Goal: Task Accomplishment & Management: Use online tool/utility

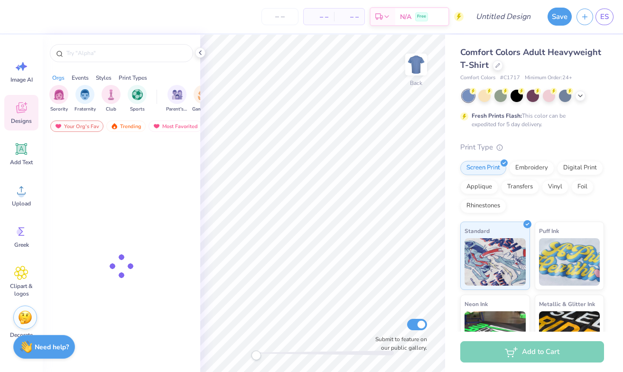
click at [600, 22] on link "ES" at bounding box center [604, 17] width 18 height 17
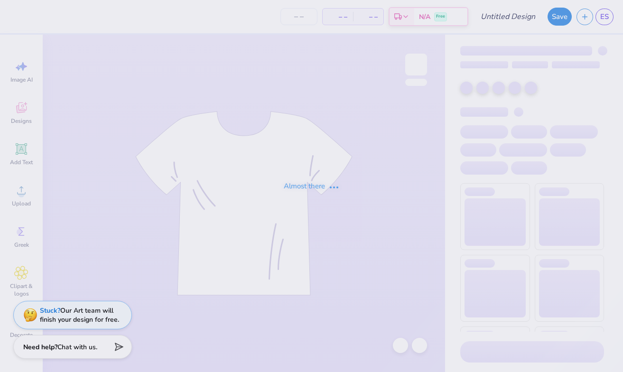
type input "Fruit/Fish"
type input "30"
type input "Groovy Theta Chicks-Pink"
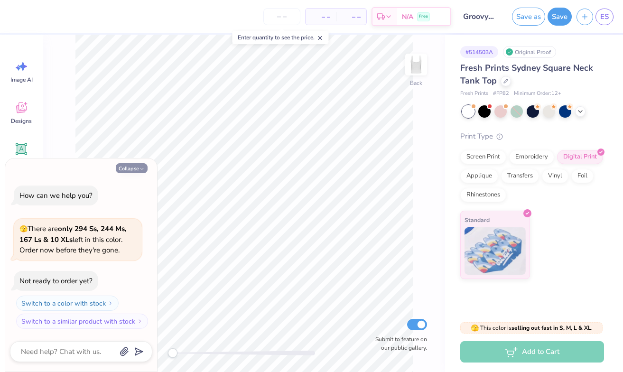
click at [131, 167] on button "Collapse" at bounding box center [132, 168] width 32 height 10
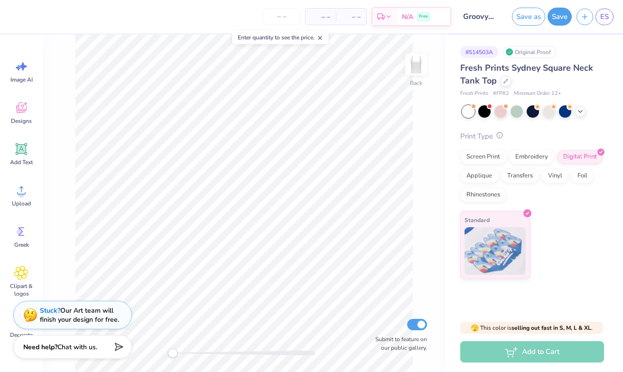
click at [497, 137] on circle at bounding box center [500, 135] width 6 height 6
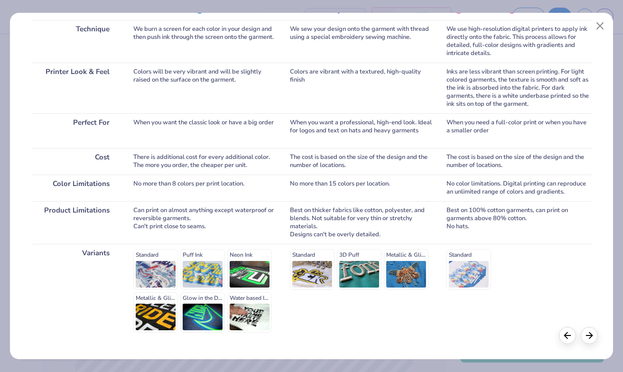
scroll to position [139, 0]
click at [146, 257] on div "Standard Puff Ink Neon Ink Metallic & Glitter Ink Glow in the Dark Ink Water ba…" at bounding box center [204, 291] width 142 height 83
click at [158, 264] on div "Standard Puff Ink Neon Ink Metallic & Glitter Ink Glow in the Dark Ink Water ba…" at bounding box center [204, 291] width 142 height 83
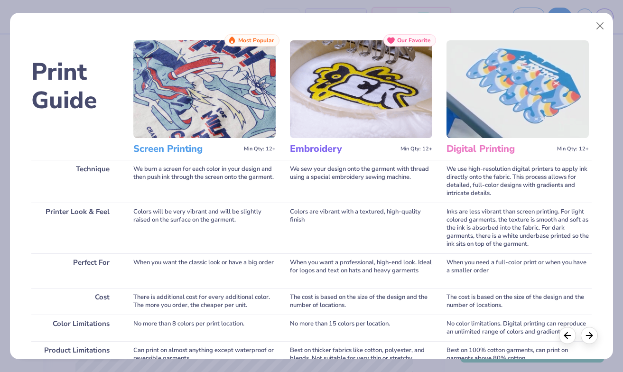
scroll to position [0, 0]
click at [606, 21] on button "Close" at bounding box center [600, 26] width 18 height 18
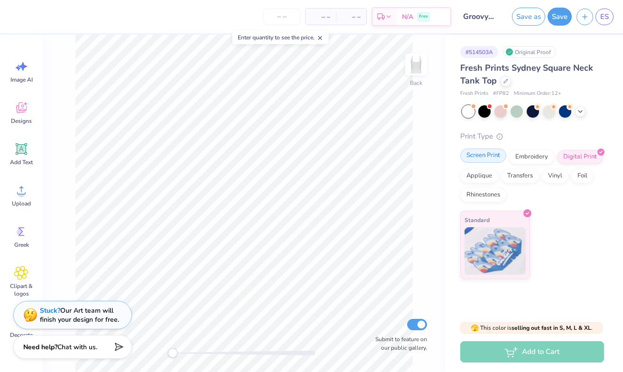
click at [487, 156] on div "Screen Print" at bounding box center [483, 155] width 46 height 14
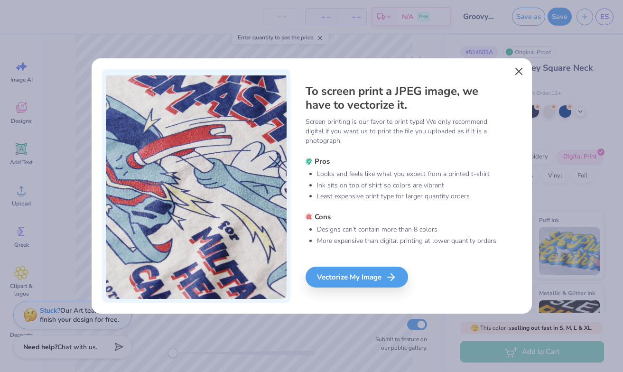
click at [521, 72] on button "Close" at bounding box center [519, 72] width 18 height 18
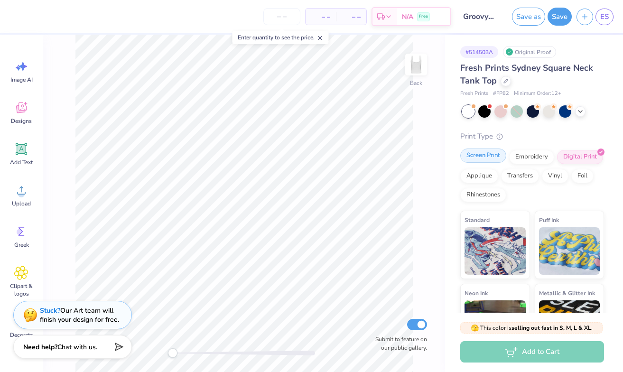
click at [494, 161] on div "Screen Print" at bounding box center [483, 155] width 46 height 14
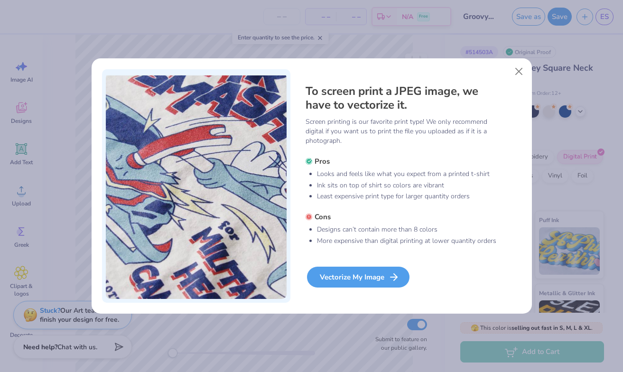
click at [365, 282] on div "Vectorize My Image" at bounding box center [358, 277] width 102 height 21
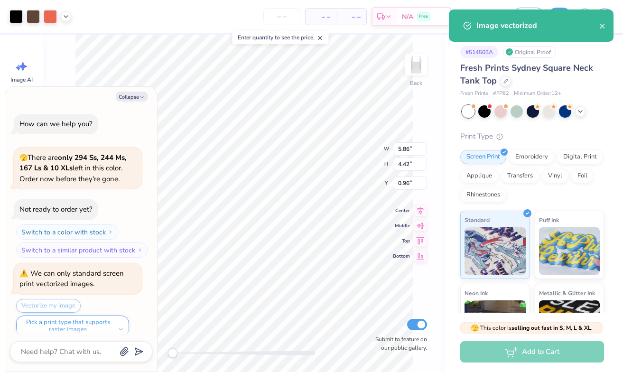
scroll to position [6, 0]
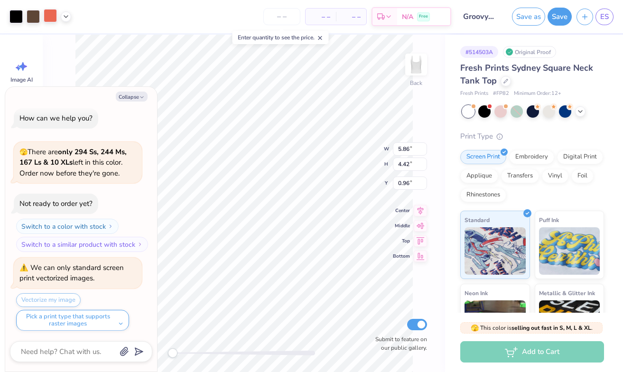
click at [50, 15] on div at bounding box center [50, 15] width 13 height 13
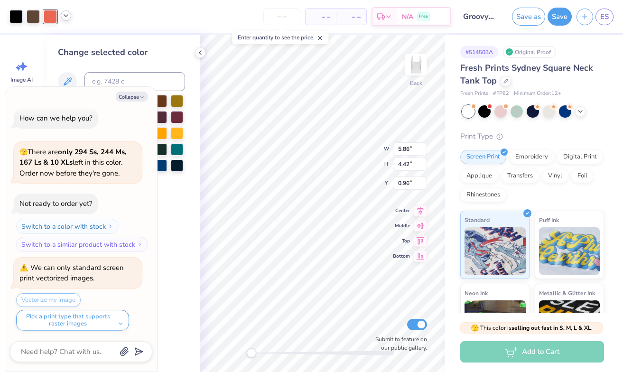
click at [67, 17] on icon at bounding box center [66, 16] width 8 height 8
click at [140, 96] on icon "button" at bounding box center [142, 97] width 6 height 6
type textarea "x"
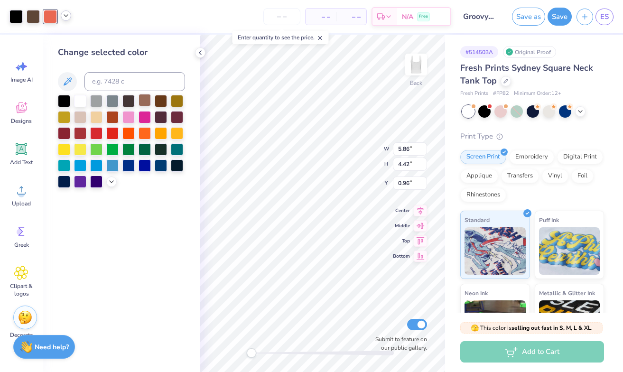
click at [147, 104] on div at bounding box center [145, 100] width 12 height 12
click at [61, 19] on div at bounding box center [40, 16] width 62 height 13
click at [66, 18] on icon at bounding box center [66, 16] width 8 height 8
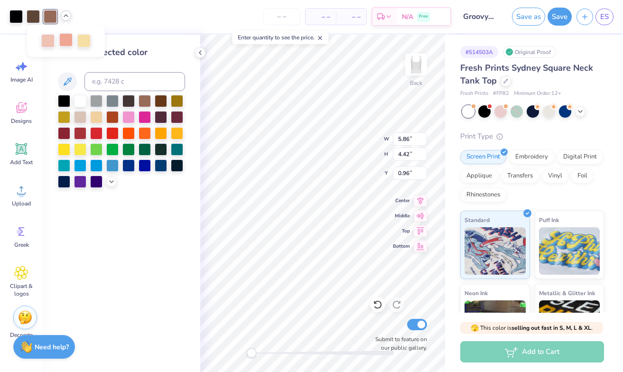
click at [66, 37] on div at bounding box center [65, 39] width 13 height 13
click at [47, 40] on div at bounding box center [47, 39] width 13 height 13
click at [125, 129] on div at bounding box center [128, 132] width 12 height 12
click at [96, 115] on div at bounding box center [96, 116] width 12 height 12
click at [83, 114] on div at bounding box center [80, 116] width 12 height 12
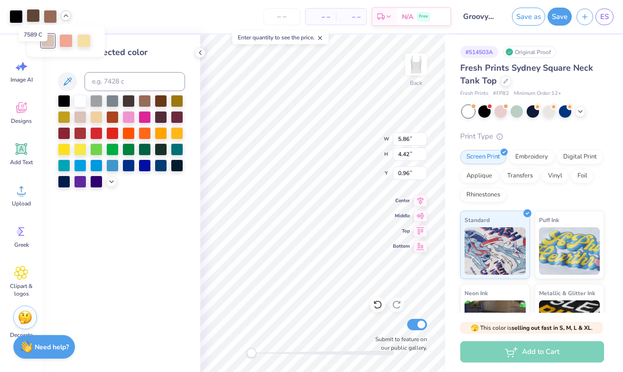
click at [39, 18] on div at bounding box center [33, 15] width 13 height 13
click at [129, 114] on div at bounding box center [128, 116] width 12 height 12
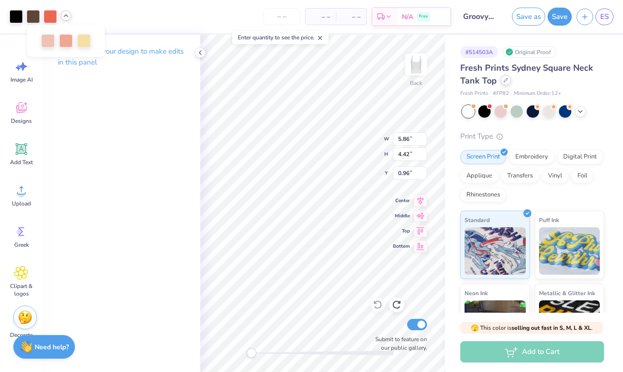
click at [506, 84] on div at bounding box center [506, 80] width 10 height 10
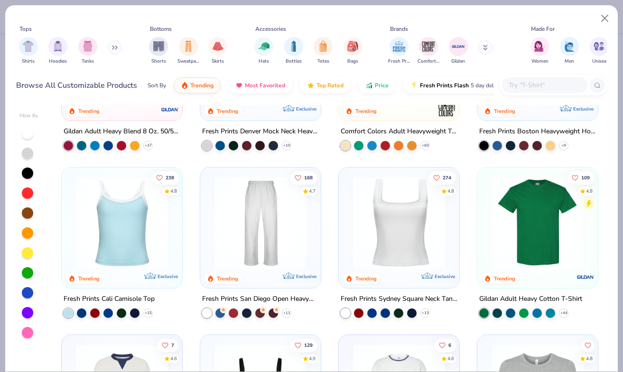
scroll to position [163, 0]
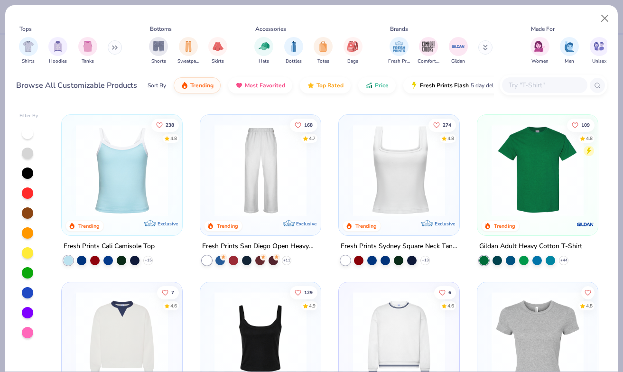
click at [373, 184] on img at bounding box center [399, 170] width 102 height 92
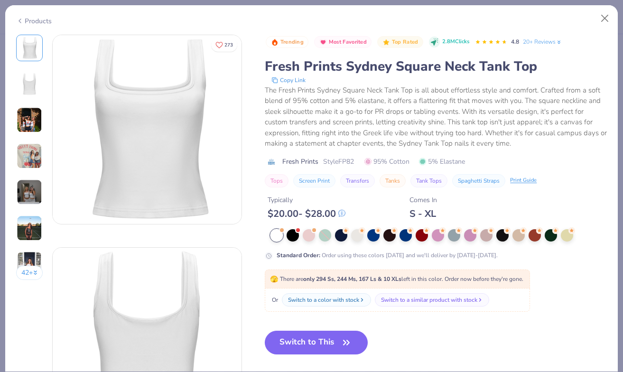
click at [37, 199] on img at bounding box center [30, 192] width 26 height 26
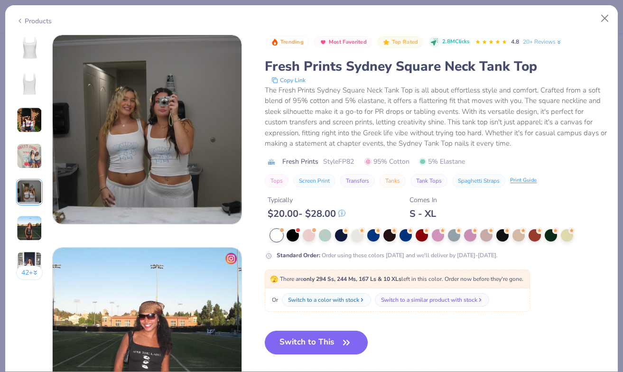
click at [20, 216] on img at bounding box center [30, 228] width 26 height 26
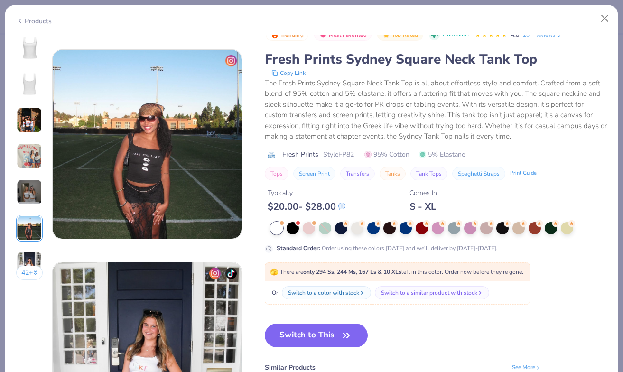
scroll to position [1063, 0]
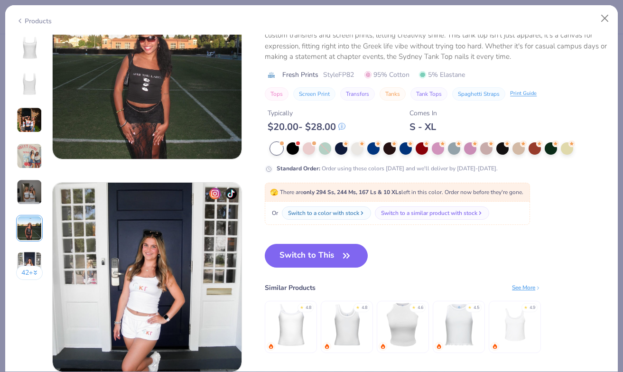
click at [28, 157] on img at bounding box center [30, 156] width 26 height 26
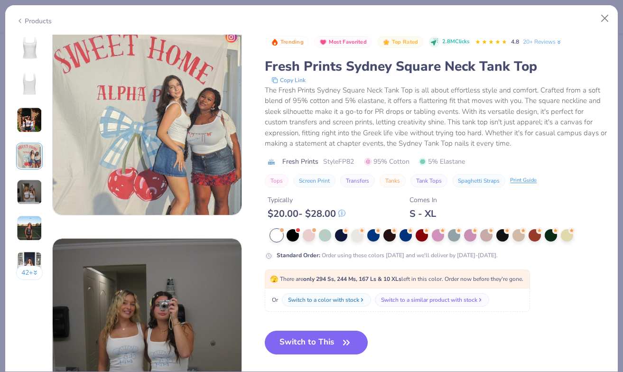
scroll to position [638, 0]
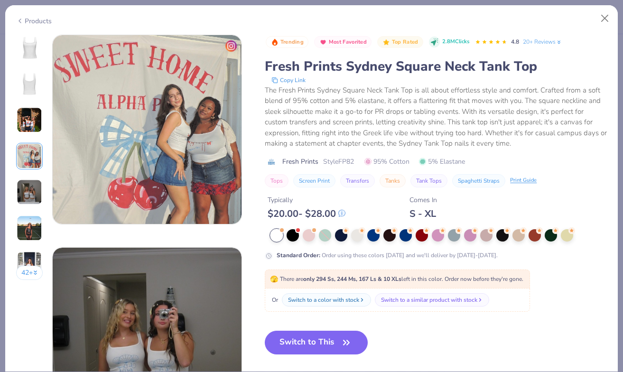
click at [202, 133] on img at bounding box center [147, 129] width 189 height 189
click at [530, 103] on div "The Fresh Prints Sydney Square Neck Tank Top is all about effortless style and …" at bounding box center [436, 117] width 342 height 64
click at [607, 18] on button "Close" at bounding box center [605, 18] width 18 height 18
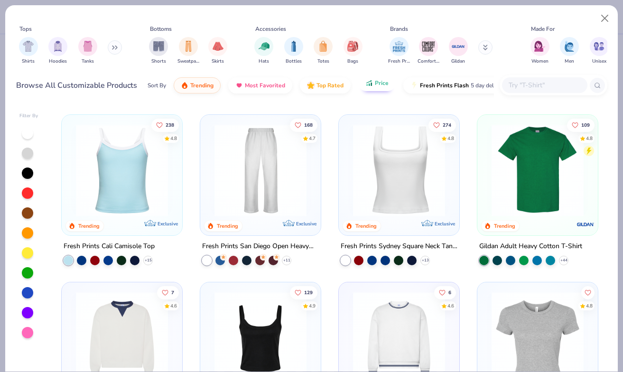
click at [370, 81] on icon "button" at bounding box center [369, 83] width 8 height 9
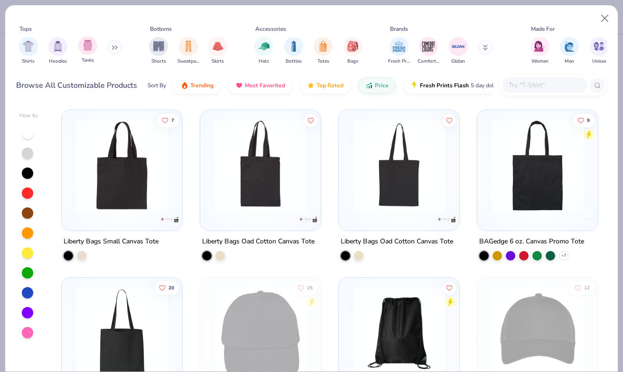
click at [92, 56] on div "Tanks" at bounding box center [87, 50] width 19 height 28
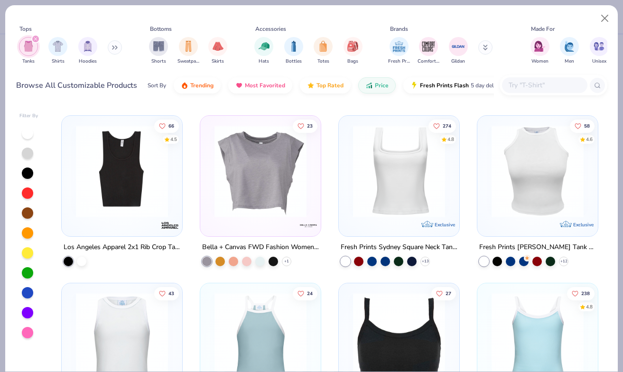
scroll to position [820, 0]
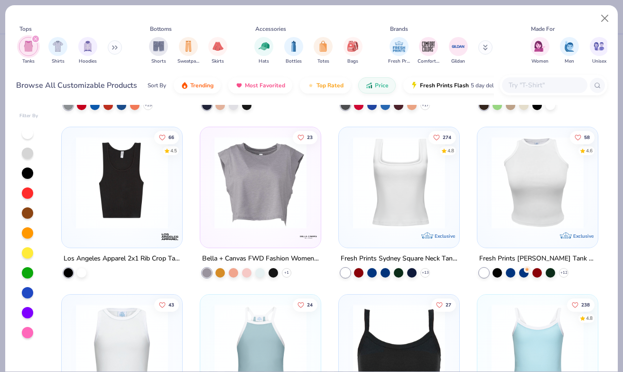
click at [123, 220] on img at bounding box center [122, 183] width 102 height 92
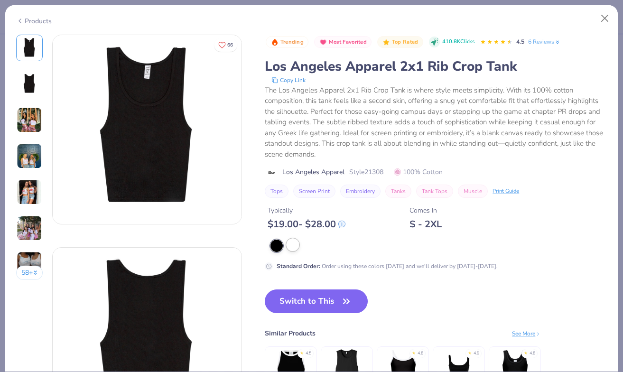
click at [291, 246] on div at bounding box center [293, 245] width 12 height 12
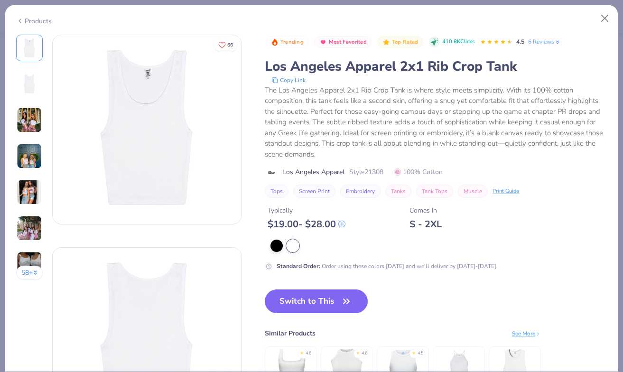
click at [21, 115] on img at bounding box center [30, 120] width 26 height 26
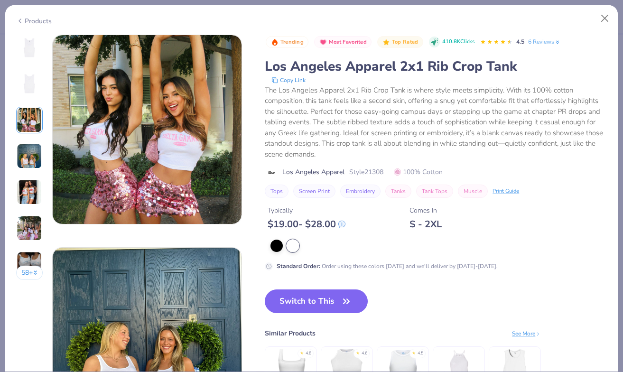
click at [29, 159] on img at bounding box center [30, 156] width 26 height 26
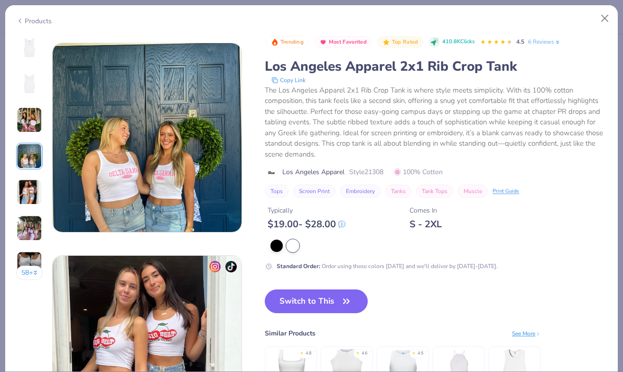
scroll to position [638, 0]
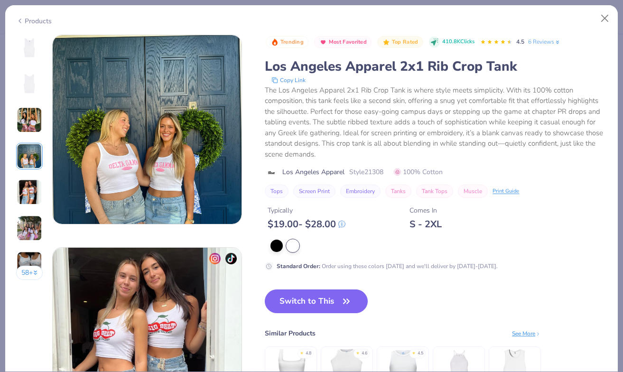
click at [23, 195] on img at bounding box center [30, 192] width 26 height 26
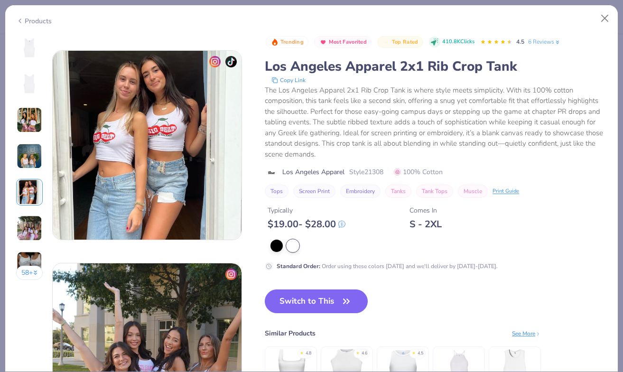
scroll to position [850, 0]
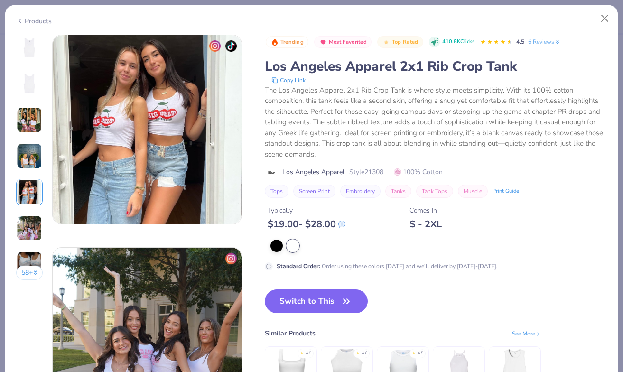
click at [27, 236] on img at bounding box center [30, 228] width 26 height 26
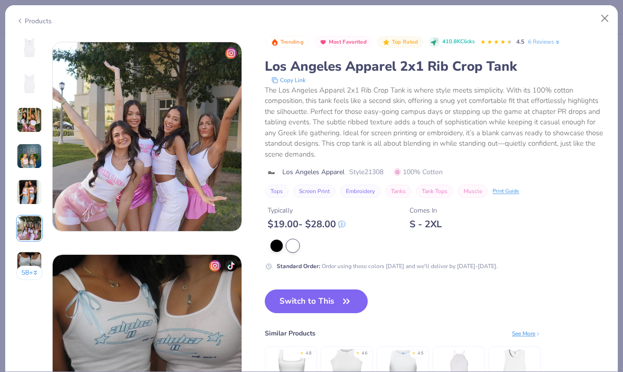
scroll to position [1063, 0]
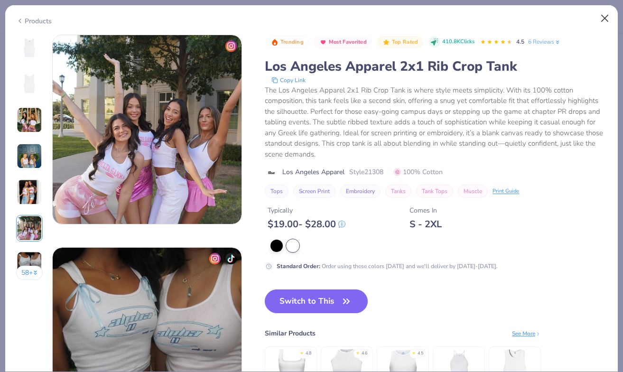
click at [609, 19] on button "Close" at bounding box center [605, 18] width 18 height 18
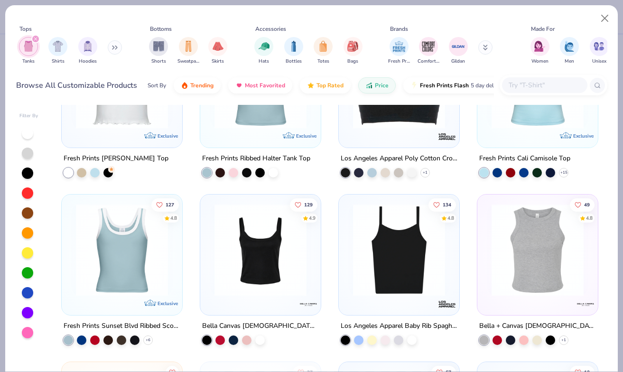
scroll to position [1093, 0]
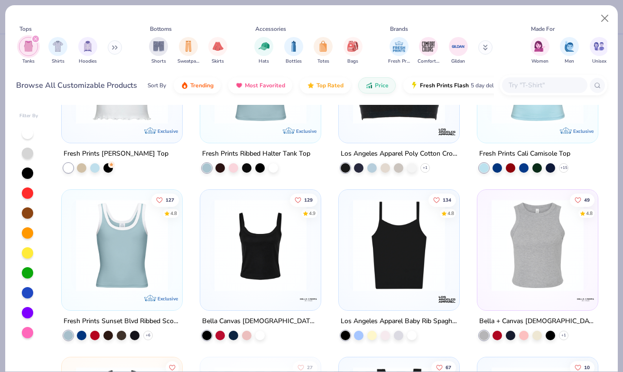
click at [521, 128] on div at bounding box center [537, 80] width 111 height 106
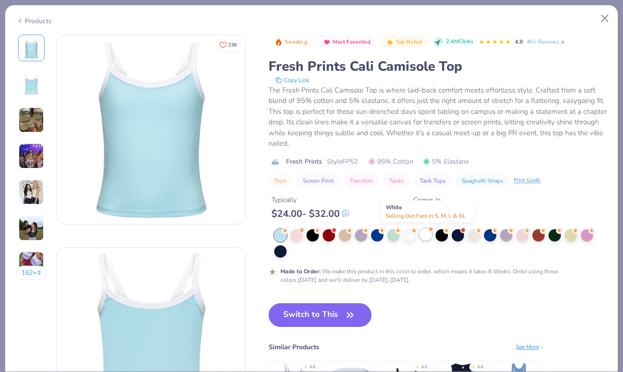
click at [425, 239] on div at bounding box center [425, 234] width 12 height 12
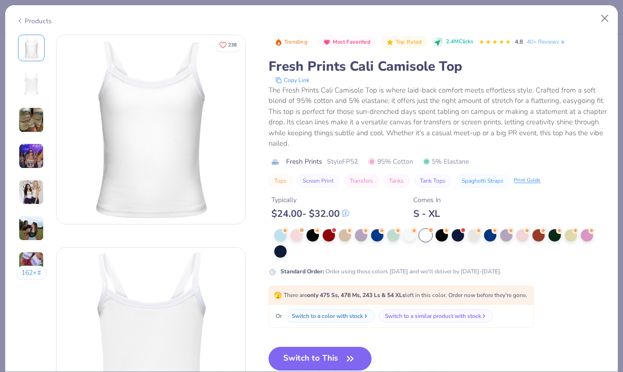
click at [33, 122] on img at bounding box center [32, 120] width 26 height 26
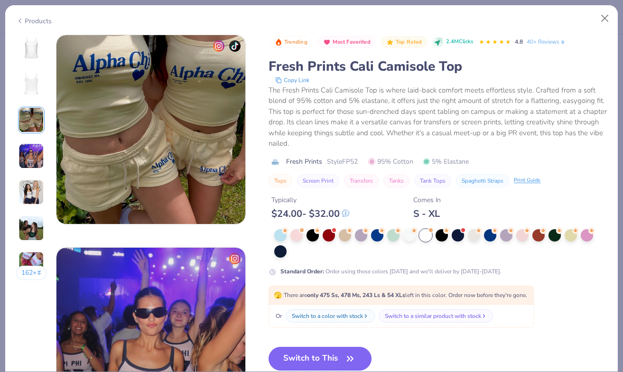
click at [33, 152] on img at bounding box center [32, 156] width 26 height 26
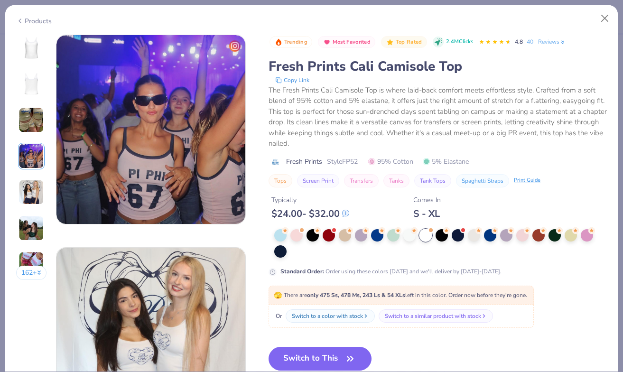
click at [30, 192] on img at bounding box center [32, 192] width 26 height 26
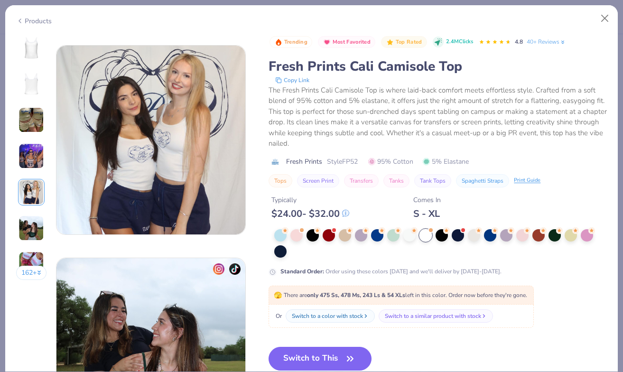
scroll to position [850, 0]
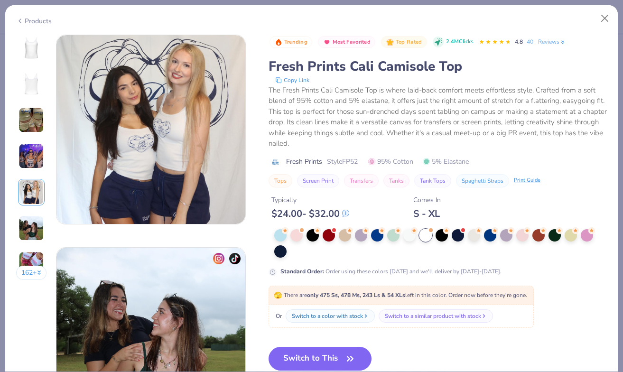
click at [34, 223] on img at bounding box center [32, 228] width 26 height 26
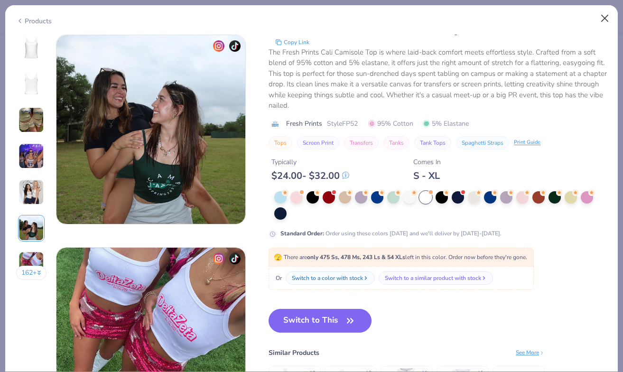
click at [605, 22] on button "Close" at bounding box center [605, 18] width 18 height 18
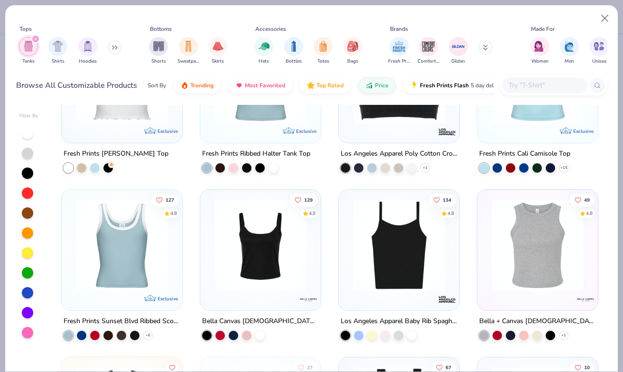
click at [278, 297] on div at bounding box center [260, 248] width 111 height 106
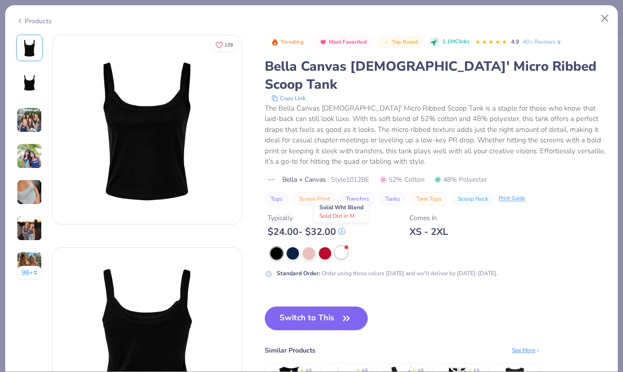
click at [340, 246] on div at bounding box center [341, 252] width 12 height 12
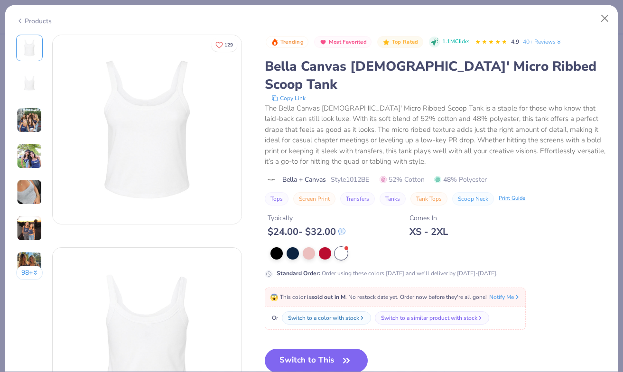
click at [32, 94] on img at bounding box center [29, 84] width 23 height 23
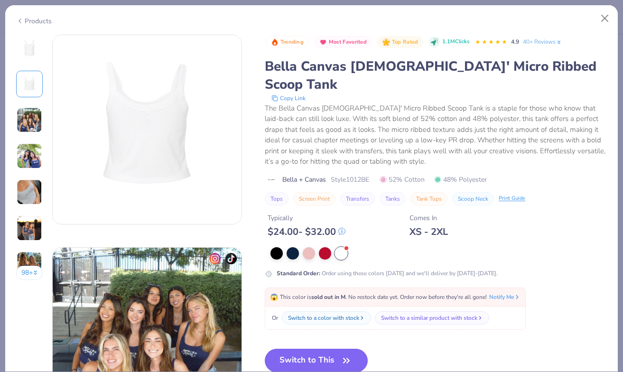
click at [32, 120] on img at bounding box center [30, 120] width 26 height 26
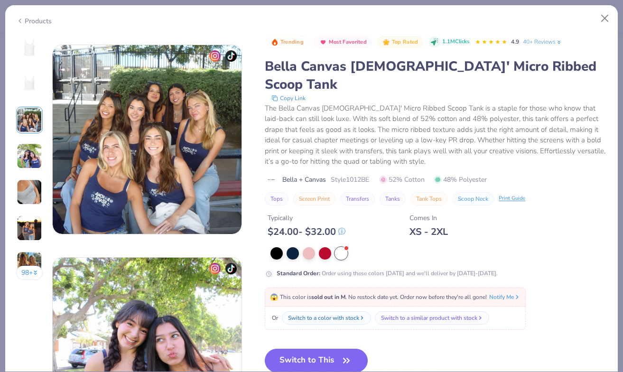
scroll to position [425, 0]
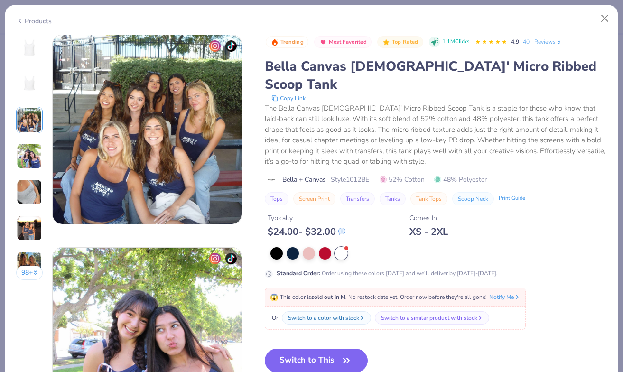
click at [32, 143] on div at bounding box center [29, 156] width 27 height 27
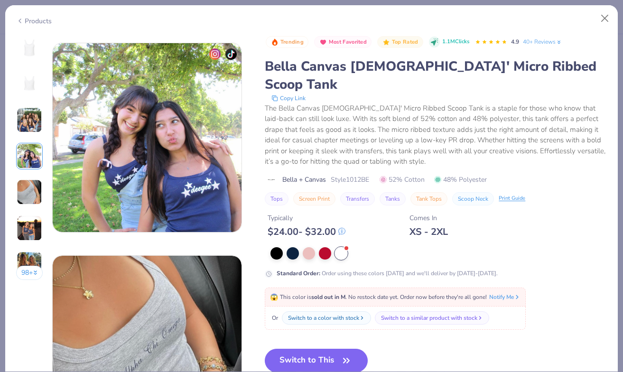
scroll to position [638, 0]
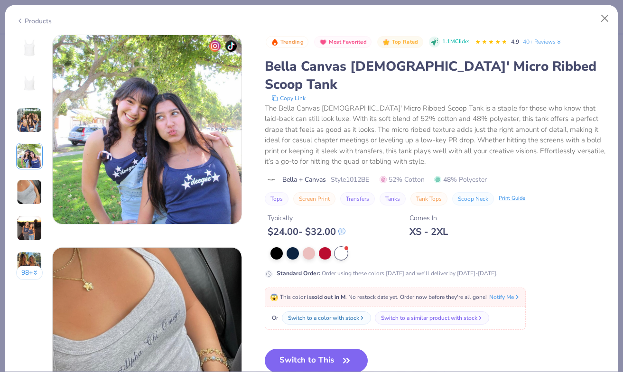
click at [27, 199] on img at bounding box center [30, 192] width 26 height 26
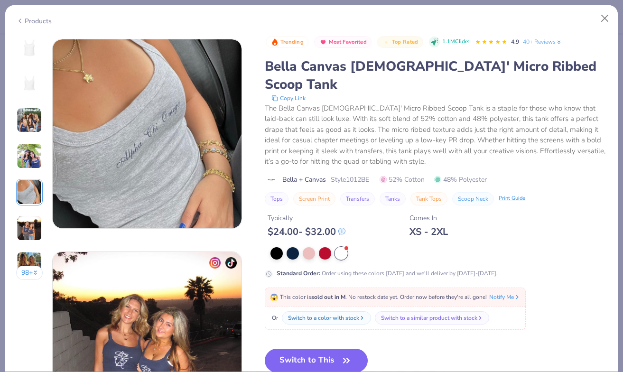
scroll to position [850, 0]
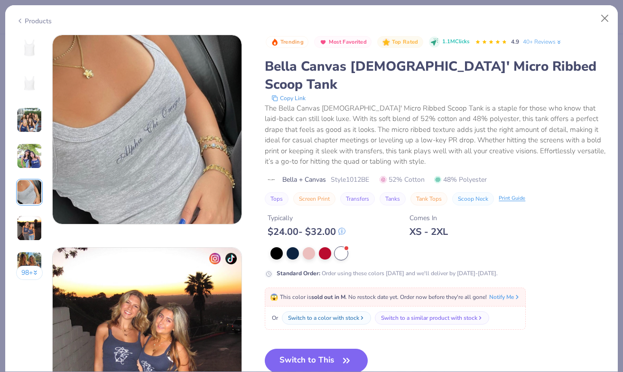
click at [34, 222] on img at bounding box center [30, 228] width 26 height 26
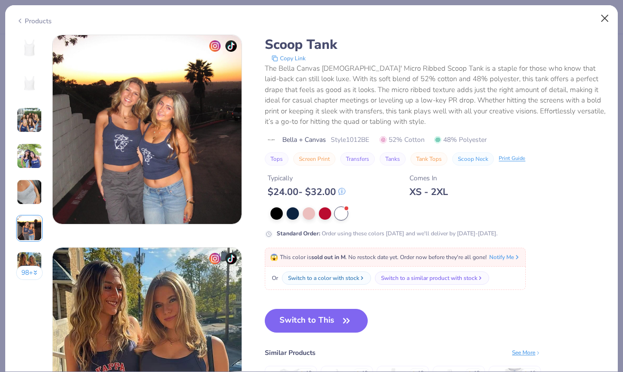
click at [608, 23] on button "Close" at bounding box center [605, 18] width 18 height 18
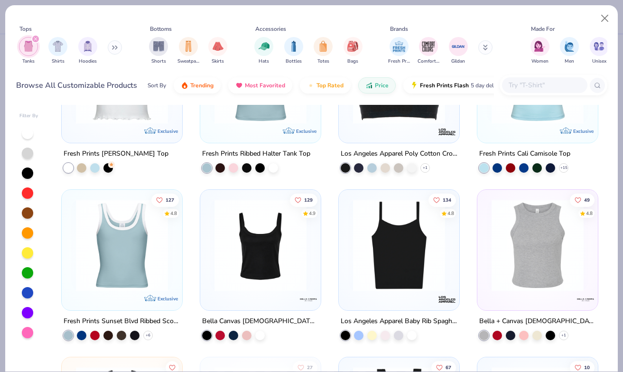
click at [392, 243] on div at bounding box center [500, 245] width 305 height 92
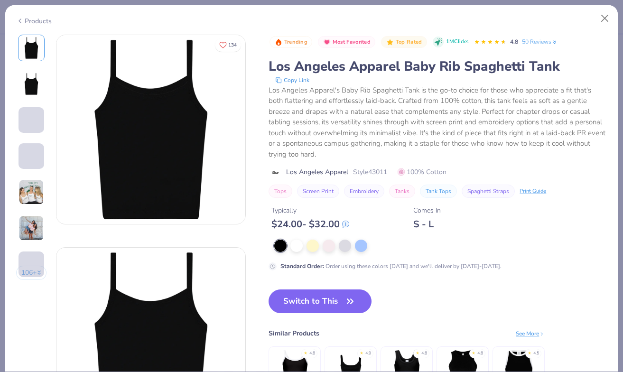
click at [304, 249] on div at bounding box center [440, 246] width 333 height 12
click at [298, 248] on div at bounding box center [296, 245] width 12 height 12
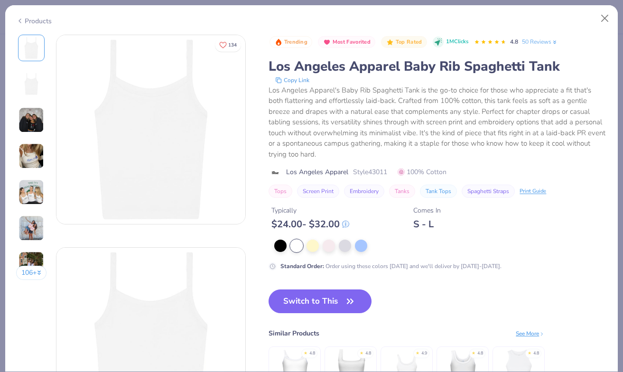
click at [37, 191] on img at bounding box center [32, 192] width 26 height 26
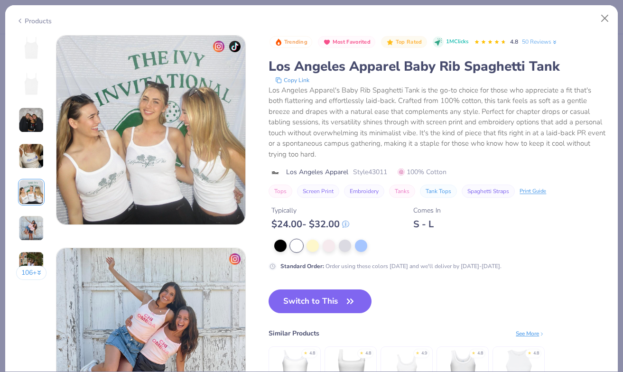
scroll to position [850, 0]
click at [601, 11] on button "Close" at bounding box center [605, 18] width 18 height 18
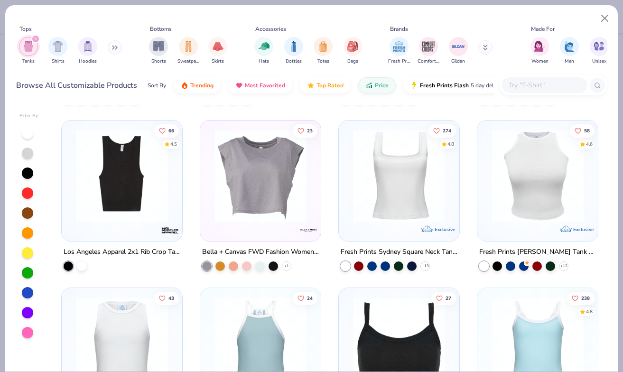
scroll to position [742, 0]
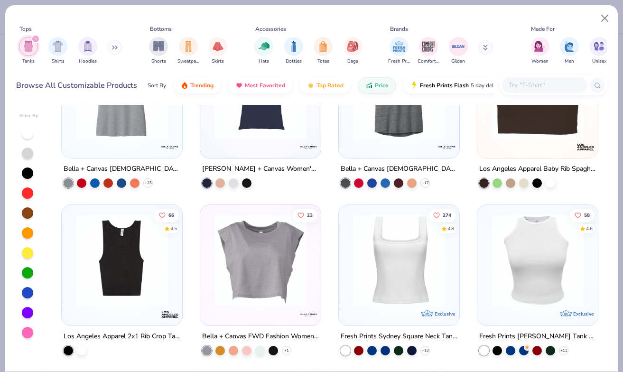
click at [385, 286] on img at bounding box center [399, 260] width 102 height 92
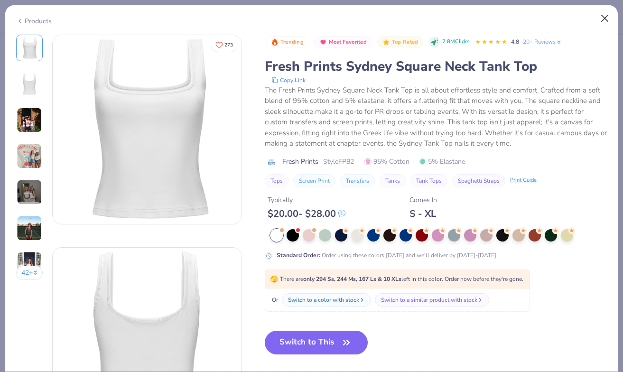
click at [605, 18] on button "Close" at bounding box center [605, 18] width 18 height 18
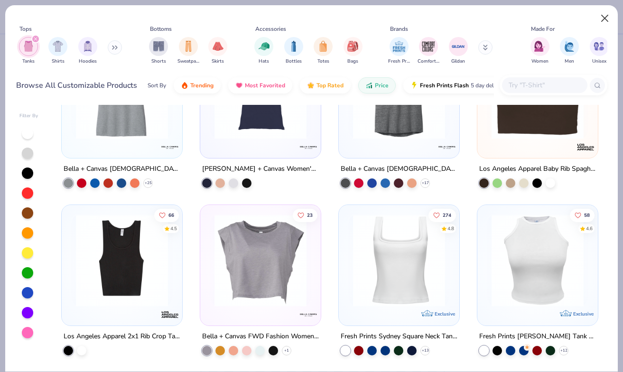
click at [602, 18] on button "Close" at bounding box center [605, 18] width 18 height 18
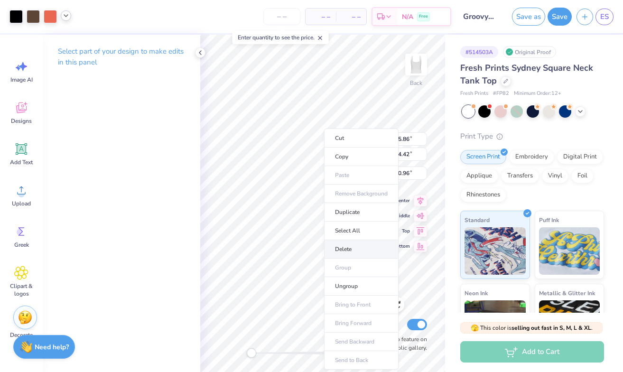
click at [342, 251] on li "Delete" at bounding box center [361, 249] width 74 height 19
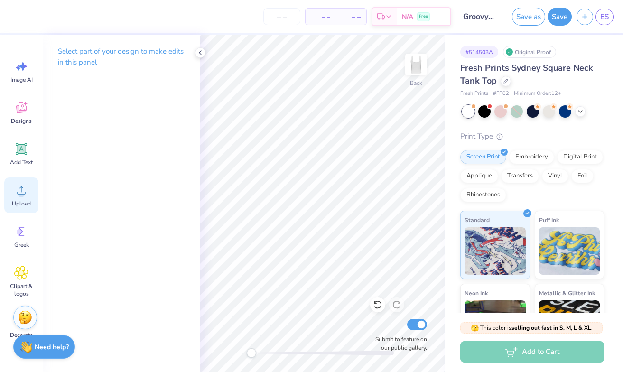
click at [21, 201] on span "Upload" at bounding box center [21, 204] width 19 height 8
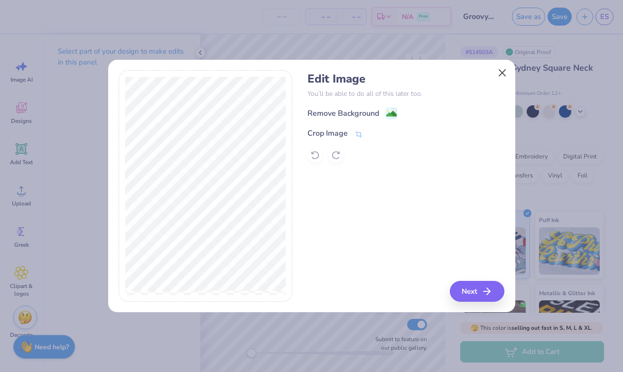
click at [503, 74] on button "Close" at bounding box center [502, 73] width 18 height 18
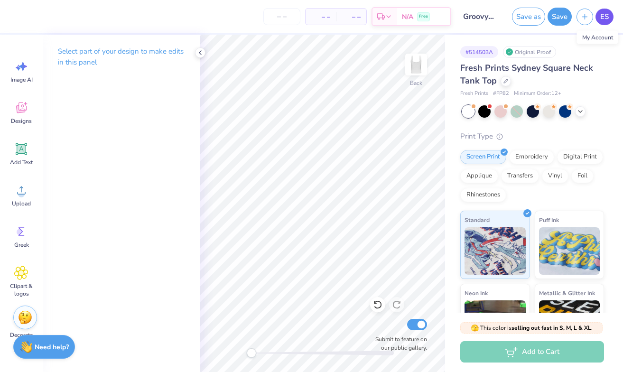
click at [605, 18] on span "ES" at bounding box center [604, 16] width 9 height 11
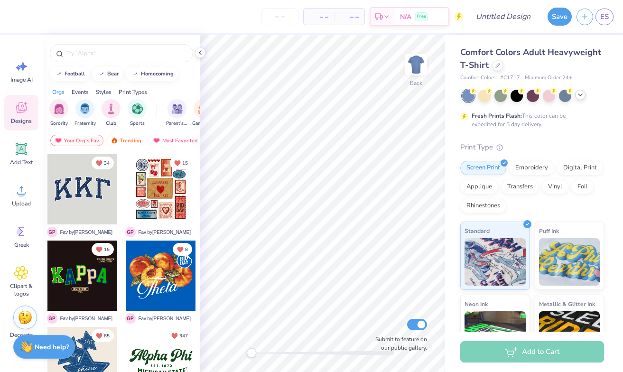
click at [584, 92] on icon at bounding box center [580, 95] width 8 height 8
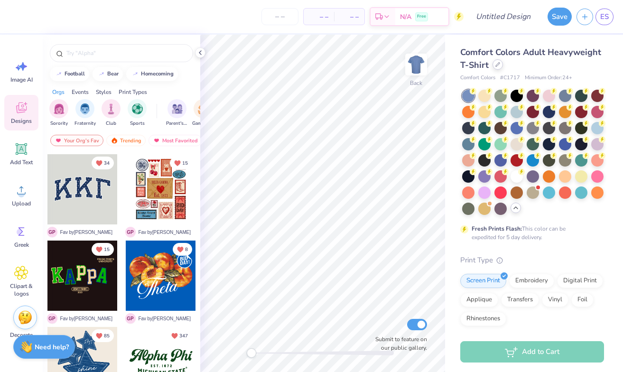
click at [498, 66] on icon at bounding box center [497, 64] width 5 height 5
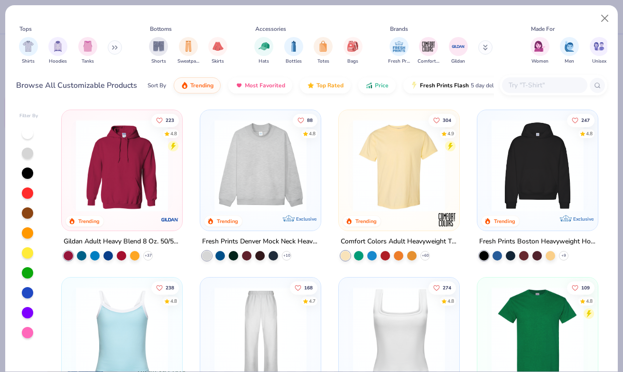
click at [510, 87] on input "text" at bounding box center [544, 85] width 73 height 11
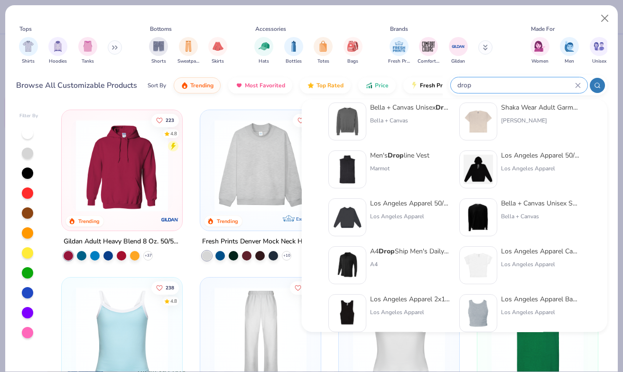
scroll to position [15, 0]
type input "drop"
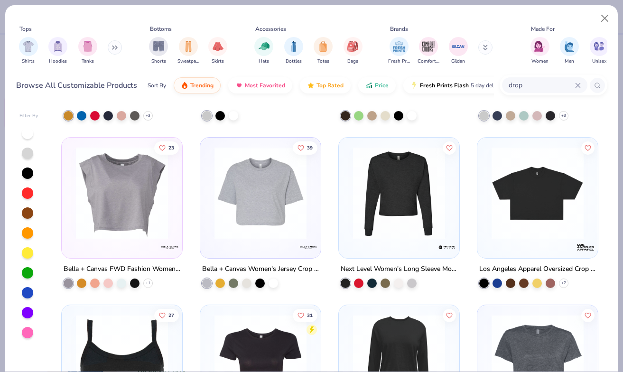
scroll to position [646, 0]
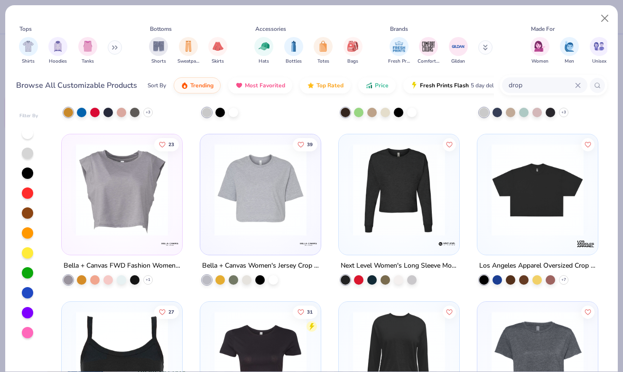
click at [533, 213] on img at bounding box center [538, 190] width 102 height 92
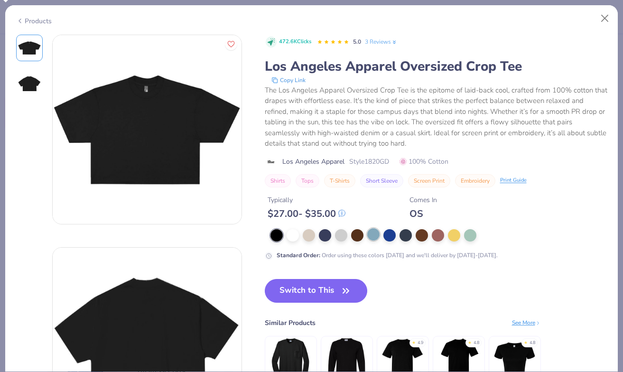
click at [367, 235] on div at bounding box center [373, 234] width 12 height 12
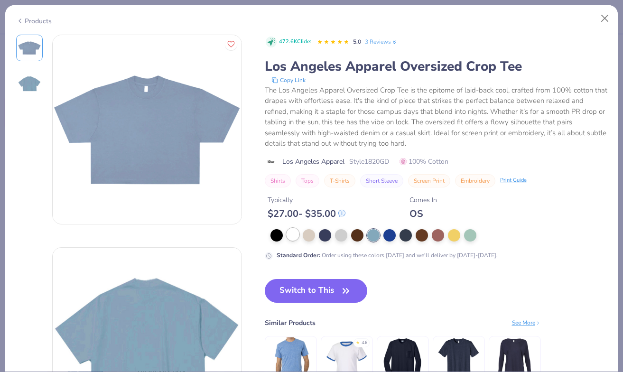
click at [294, 234] on div at bounding box center [293, 234] width 12 height 12
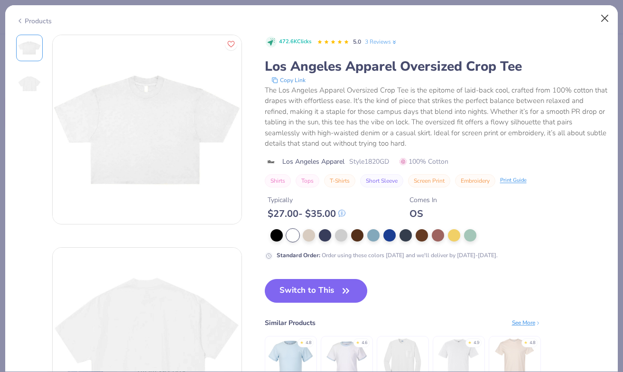
click at [604, 12] on button "Close" at bounding box center [605, 18] width 18 height 18
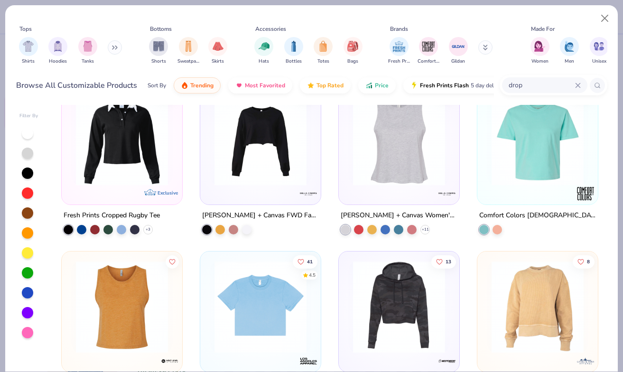
scroll to position [1031, 0]
click at [526, 157] on img at bounding box center [538, 139] width 102 height 92
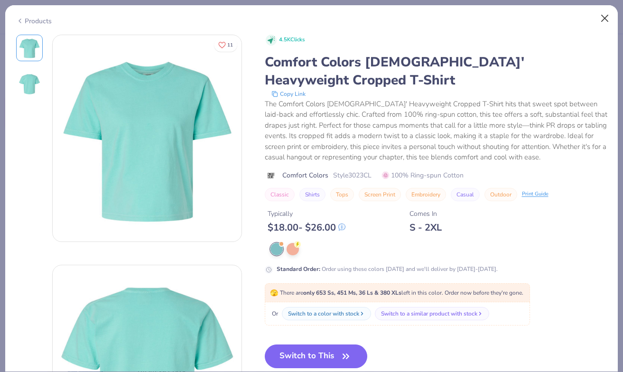
click at [603, 21] on button "Close" at bounding box center [605, 18] width 18 height 18
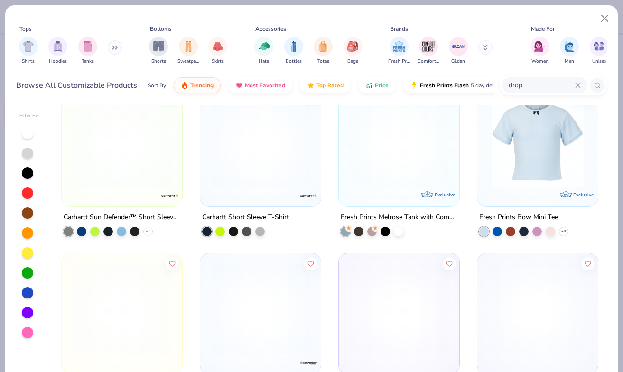
scroll to position [3625, 0]
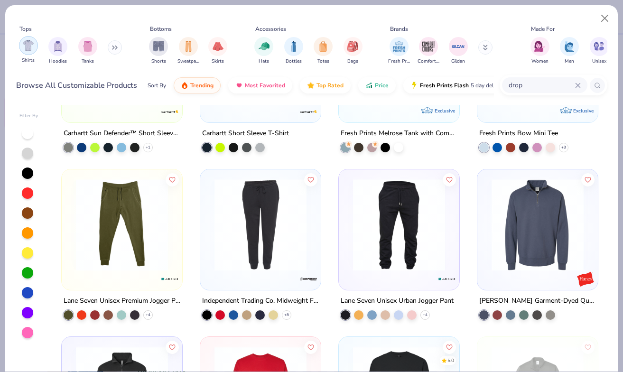
click at [32, 42] on img "filter for Shirts" at bounding box center [28, 45] width 11 height 11
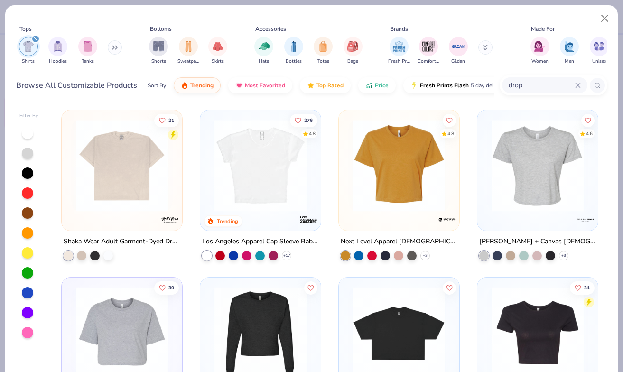
click at [147, 175] on img at bounding box center [122, 166] width 102 height 92
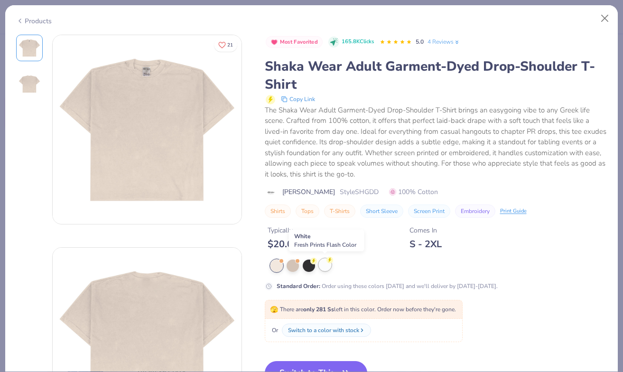
click at [321, 266] on div at bounding box center [325, 265] width 12 height 12
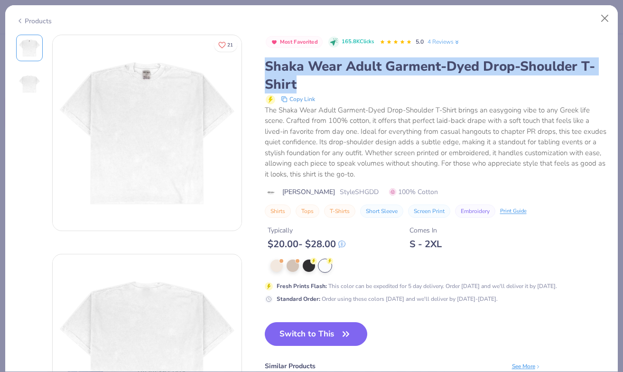
drag, startPoint x: 297, startPoint y: 82, endPoint x: 263, endPoint y: 64, distance: 38.6
click at [263, 64] on div "21 Most Favorited 165.8K Clicks 5.0 4 Reviews Shaka Wear Adult Garment-Dyed Dro…" at bounding box center [311, 243] width 591 height 416
copy div "Shaka Wear Adult Garment-Dyed Drop-Shoulder T-Shirt"
click at [314, 326] on button "Switch to This" at bounding box center [316, 334] width 103 height 24
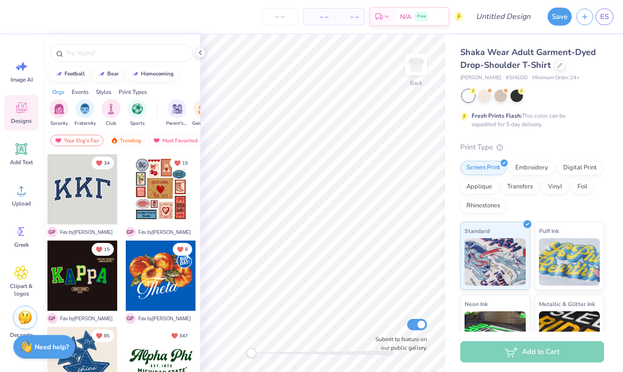
click at [235, 348] on div "Back Submit to feature on our public gallery." at bounding box center [322, 203] width 245 height 337
click at [22, 194] on icon at bounding box center [21, 190] width 9 height 8
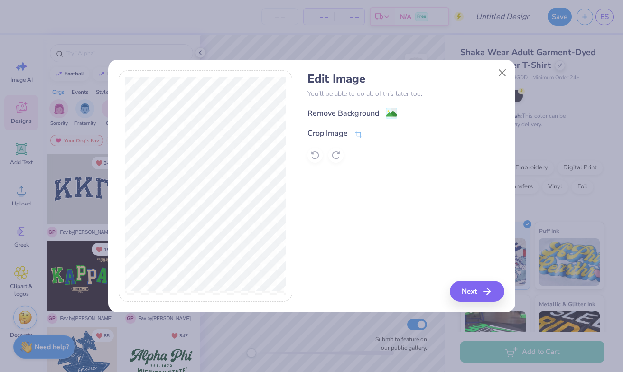
click at [391, 107] on div "Remove Background" at bounding box center [405, 113] width 197 height 12
click at [380, 118] on div "Remove Background" at bounding box center [352, 114] width 90 height 12
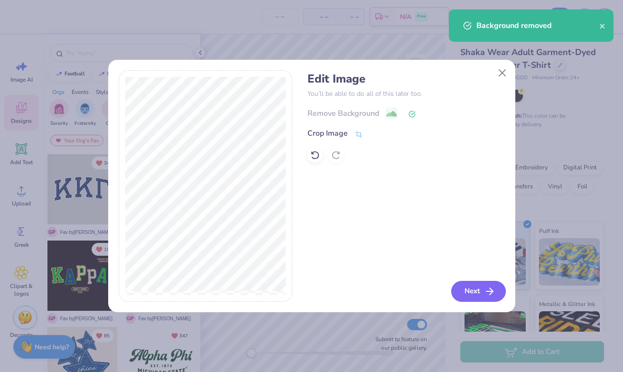
click at [476, 286] on button "Next" at bounding box center [478, 291] width 55 height 21
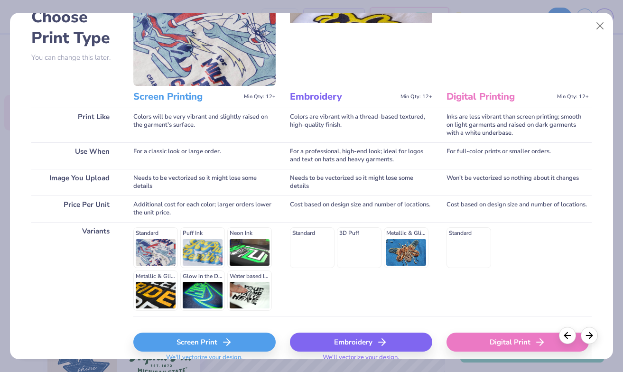
scroll to position [74, 0]
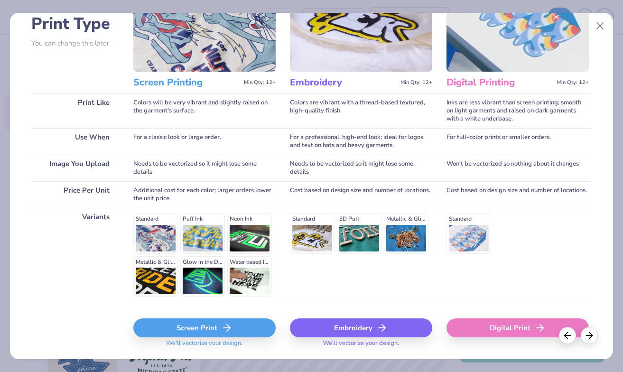
click at [221, 326] on icon at bounding box center [226, 327] width 11 height 11
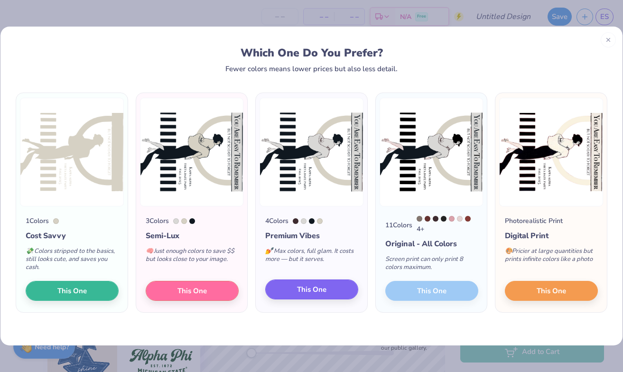
click at [333, 290] on button "This One" at bounding box center [311, 289] width 93 height 20
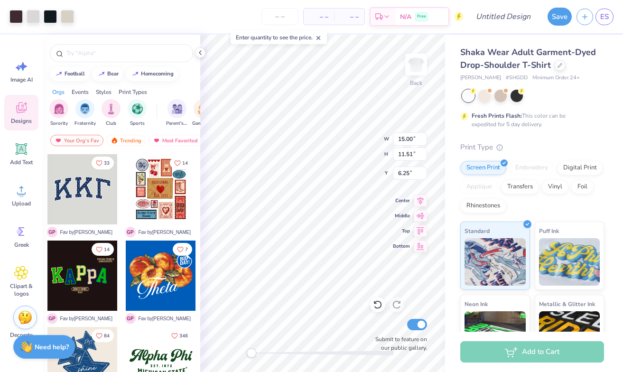
type input "11.51"
type input "14.98"
type input "8.21"
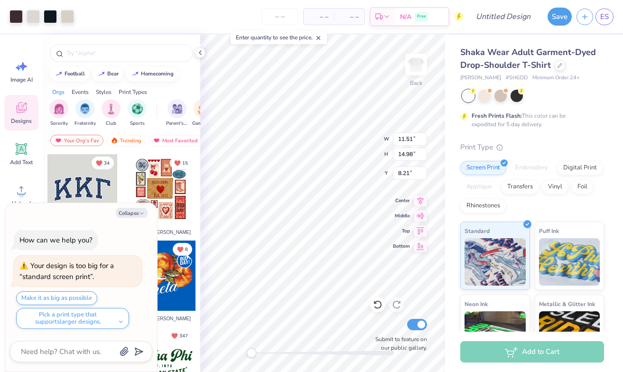
type textarea "x"
type input "6.86"
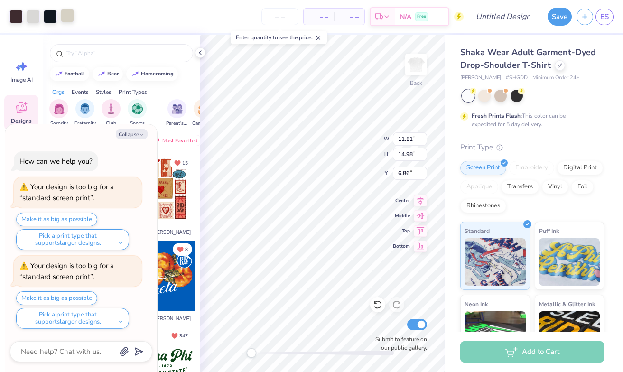
click at [71, 20] on div at bounding box center [67, 15] width 13 height 13
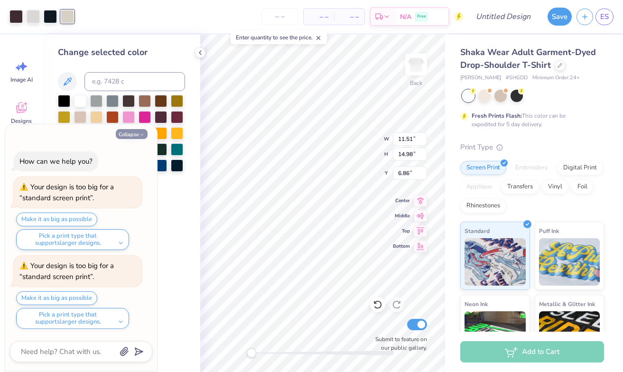
click at [136, 138] on button "Collapse" at bounding box center [132, 134] width 32 height 10
type textarea "x"
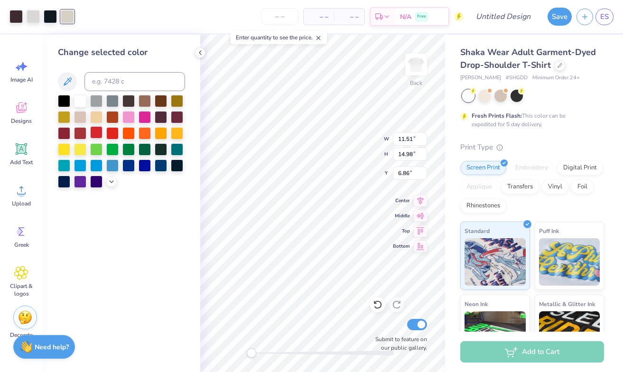
click at [94, 138] on div at bounding box center [96, 132] width 12 height 12
click at [66, 115] on div at bounding box center [64, 116] width 12 height 12
click at [83, 105] on div at bounding box center [80, 100] width 12 height 12
click at [96, 106] on div at bounding box center [96, 100] width 12 height 12
click at [97, 120] on div at bounding box center [96, 116] width 12 height 12
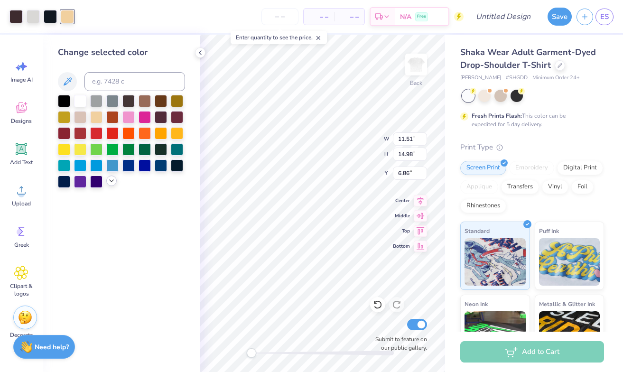
click at [114, 184] on icon at bounding box center [112, 181] width 8 height 8
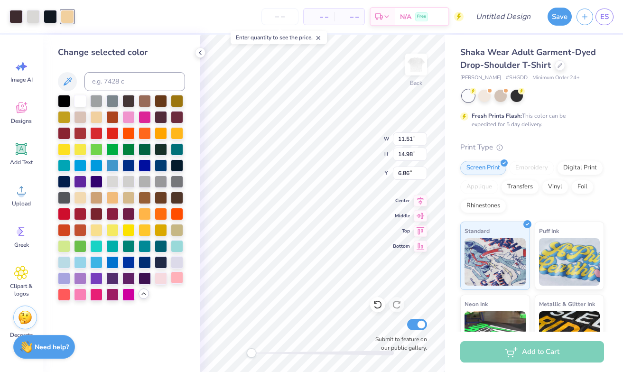
click at [180, 282] on div at bounding box center [177, 277] width 12 height 12
click at [65, 265] on div at bounding box center [64, 261] width 12 height 12
click at [102, 229] on div at bounding box center [96, 229] width 12 height 12
click at [83, 196] on div at bounding box center [80, 197] width 12 height 12
click at [67, 69] on div "Change selected color" at bounding box center [121, 173] width 127 height 255
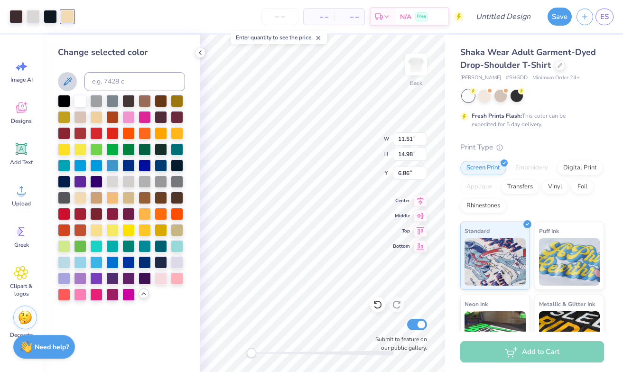
click at [68, 78] on icon at bounding box center [68, 81] width 8 height 8
click at [61, 88] on button at bounding box center [67, 81] width 19 height 19
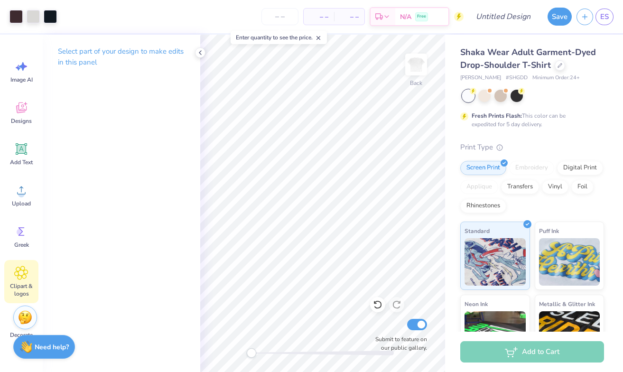
click at [24, 284] on span "Clipart & logos" at bounding box center [21, 289] width 31 height 15
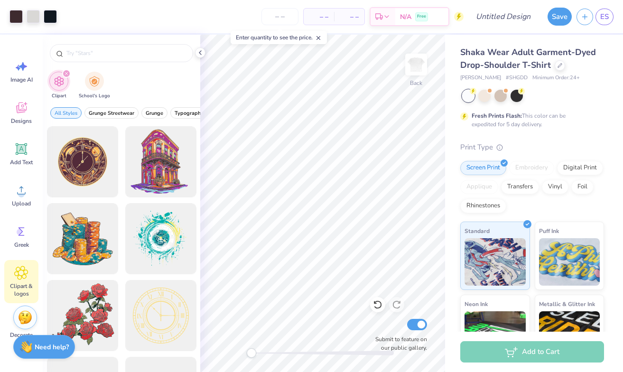
click at [67, 75] on icon "filter for Clipart" at bounding box center [67, 74] width 4 height 4
click at [63, 80] on img "filter for Clipart" at bounding box center [59, 81] width 11 height 11
click at [68, 72] on icon "filter for Clipart" at bounding box center [67, 74] width 4 height 4
click at [91, 54] on input "text" at bounding box center [125, 52] width 121 height 9
type input "keys"
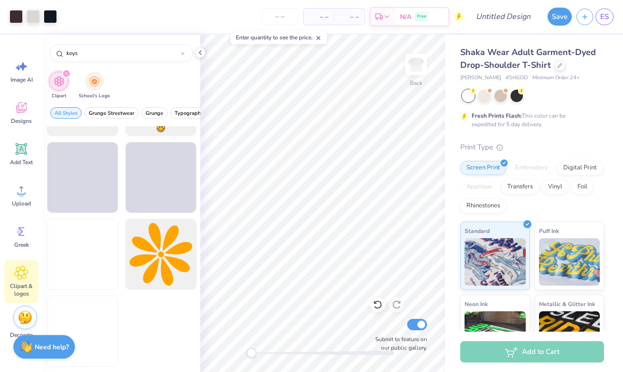
scroll to position [369, 0]
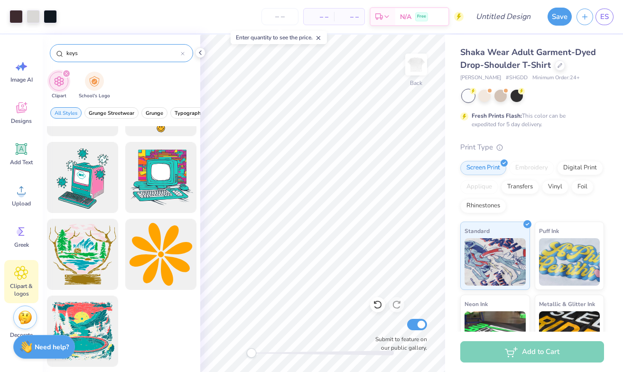
click at [182, 56] on div at bounding box center [183, 53] width 4 height 9
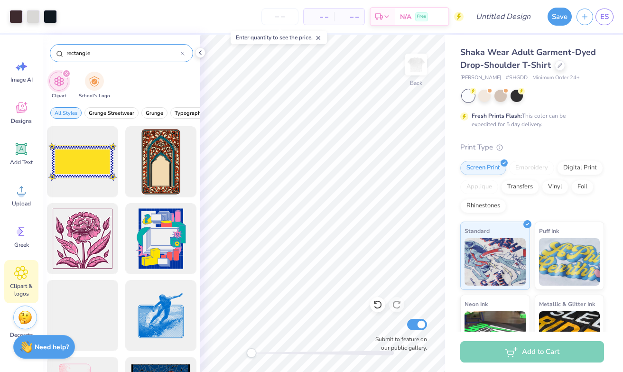
scroll to position [0, 0]
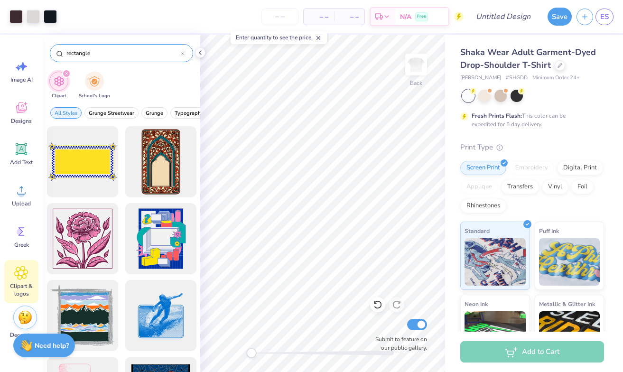
type input "rectangle"
click at [44, 344] on strong "Need help?" at bounding box center [52, 345] width 34 height 9
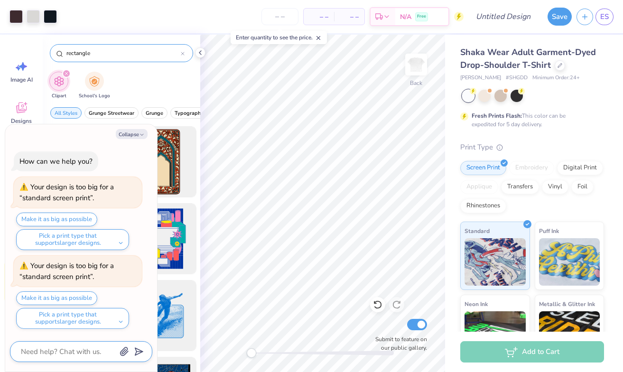
click at [37, 349] on textarea at bounding box center [68, 351] width 96 height 12
type textarea "x"
type textarea "m"
type textarea "x"
type textarea "ma"
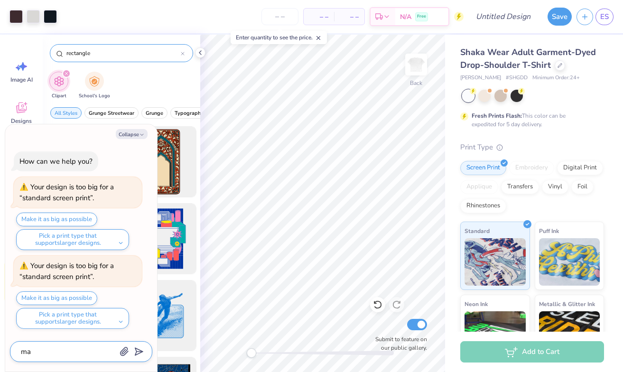
type textarea "x"
type textarea "mak"
type textarea "x"
type textarea "make"
type textarea "x"
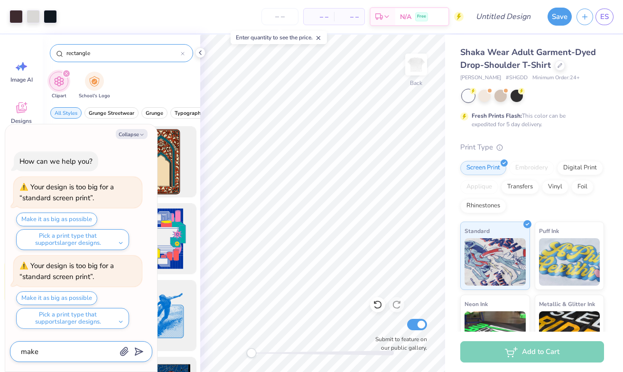
type textarea "make"
type textarea "x"
type textarea "make r"
type textarea "x"
type textarea "make re"
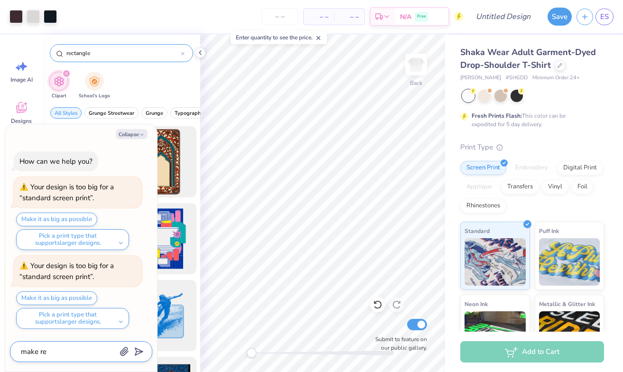
type textarea "x"
type textarea "make rec"
type textarea "x"
type textarea "make rect"
type textarea "x"
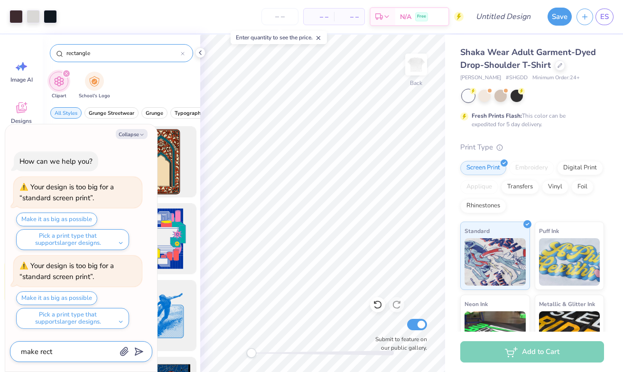
type textarea "make recta"
type textarea "x"
type textarea "make rectan"
type textarea "x"
type textarea "make rectang"
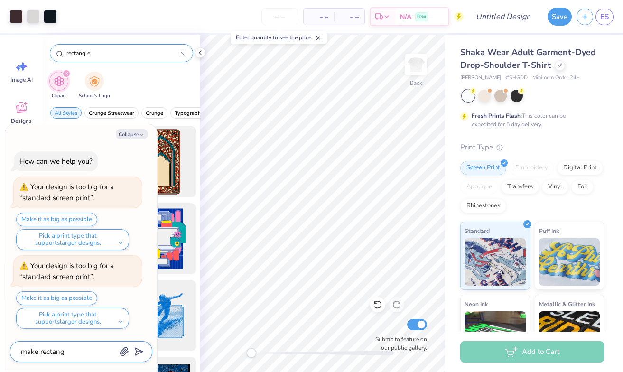
type textarea "x"
type textarea "make rectangl"
type textarea "x"
type textarea "make rectangle"
type textarea "x"
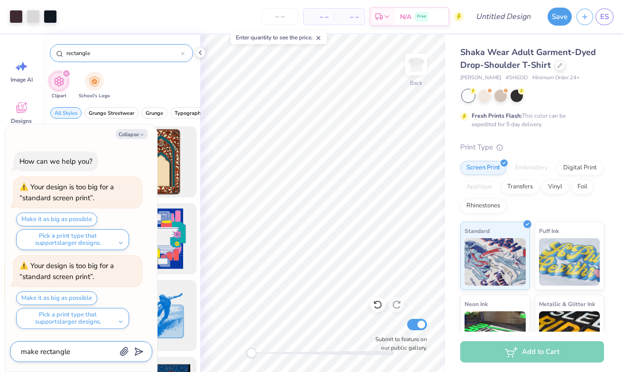
type textarea "make rectangles"
type textarea "x"
type textarea "make rectangles"
type textarea "x"
type textarea "make rectangles g"
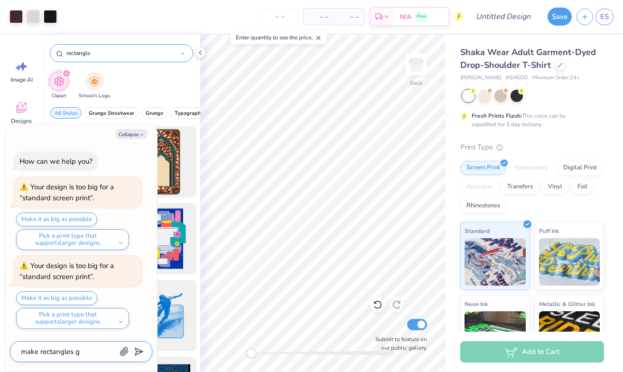
type textarea "x"
type textarea "make rectangles go"
type textarea "x"
type textarea "make rectangles go"
type textarea "x"
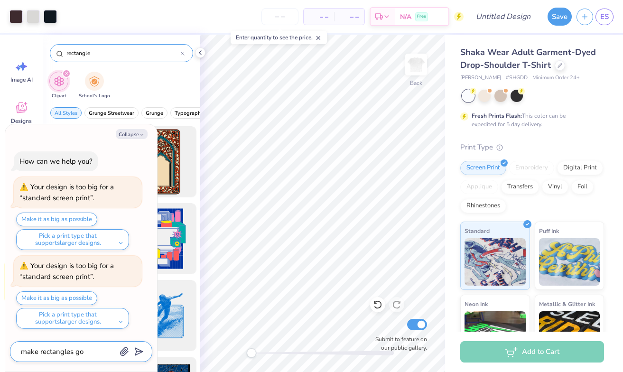
type textarea "make rectangles go a"
type textarea "x"
type textarea "make rectangles go al"
type textarea "x"
type textarea "make rectangles go all"
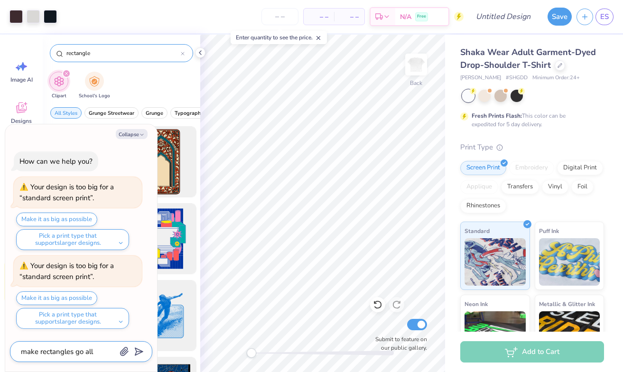
type textarea "x"
type textarea "make rectangles go all"
type textarea "x"
type textarea "make rectangles go all t"
type textarea "x"
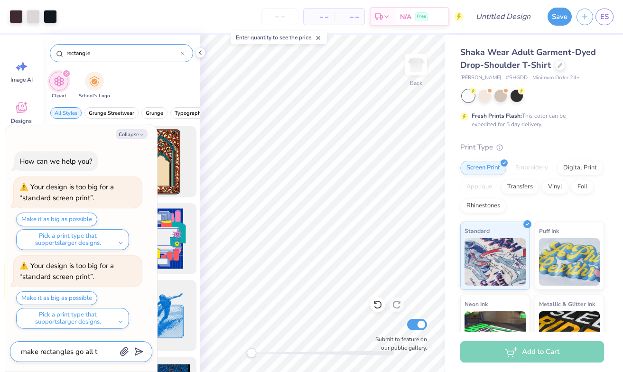
type textarea "make rectangles go all th"
type textarea "x"
type textarea "make rectangles go all the"
type textarea "x"
type textarea "make rectangles go all the"
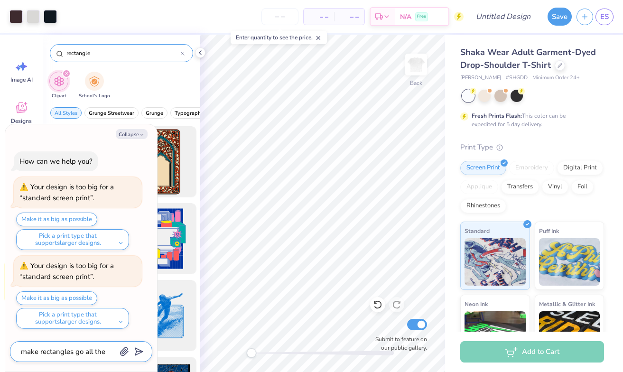
scroll to position [9, 0]
type textarea "x"
type textarea "make rectangles go all the w"
type textarea "x"
type textarea "make rectangles go all the wy"
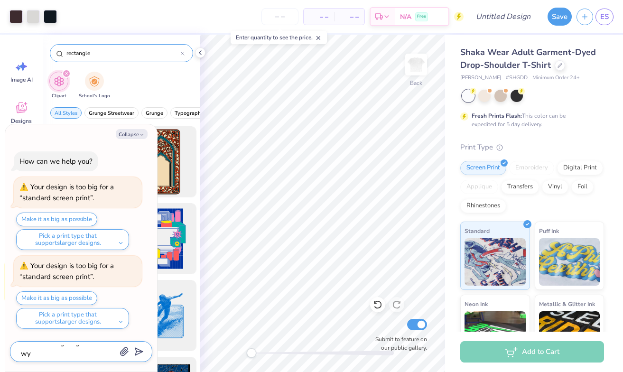
scroll to position [0, 0]
type textarea "x"
type textarea "make rectangles go all the wy"
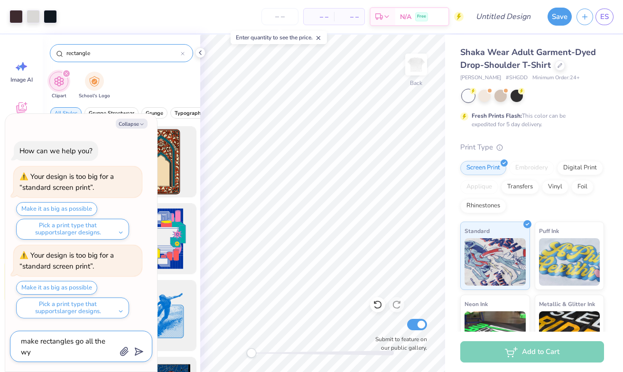
type textarea "x"
type textarea "make rectangles go all the wy"
type textarea "x"
type textarea "make rectangles go all the w"
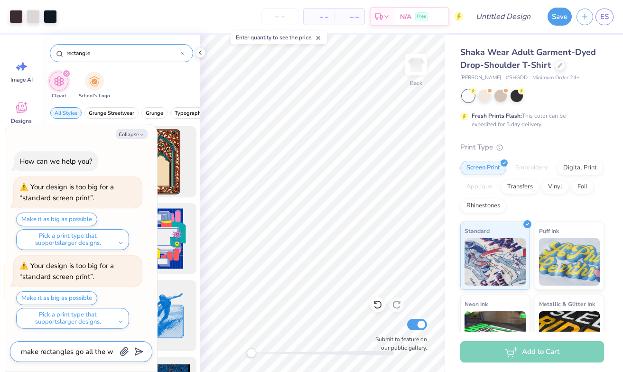
type textarea "x"
type textarea "make rectangles go all the wa"
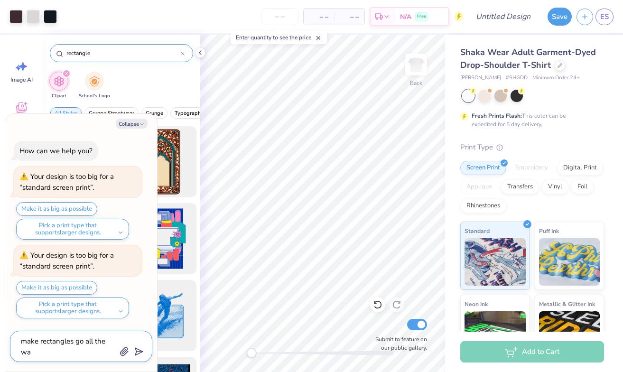
type textarea "x"
type textarea "make rectangles go all the way"
type textarea "x"
type textarea "make rectangles go all the way"
type textarea "x"
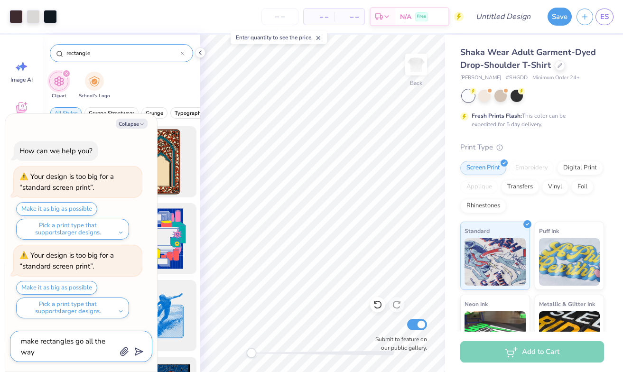
type textarea "make rectangles go all the way a"
type textarea "x"
type textarea "make rectangles go all the way ar"
type textarea "x"
type textarea "make rectangles go all the way aro"
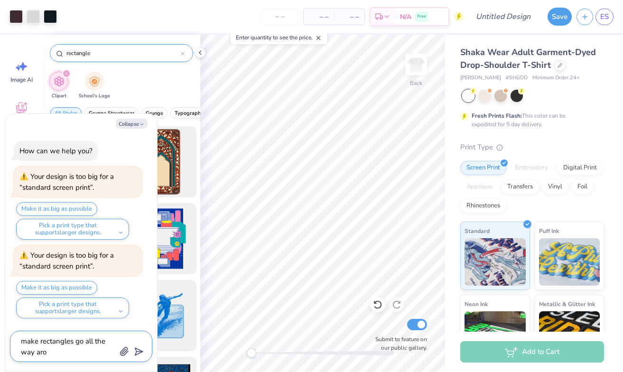
type textarea "x"
type textarea "make rectangles go all the way arou"
type textarea "x"
type textarea "make rectangles go all the way aroun"
type textarea "x"
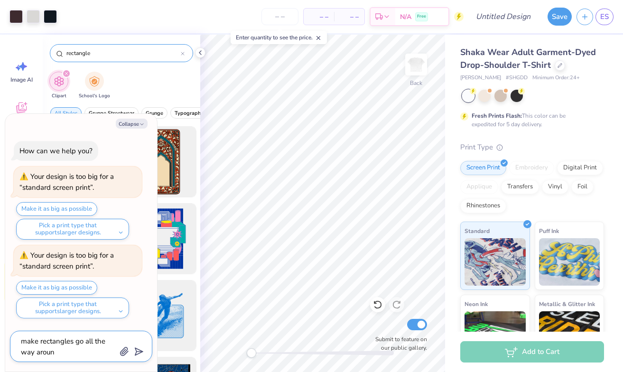
type textarea "make rectangles go all the way around"
type textarea "x"
type textarea "make rectangles go all the way around"
type textarea "x"
type textarea "make rectangles go all the way around s"
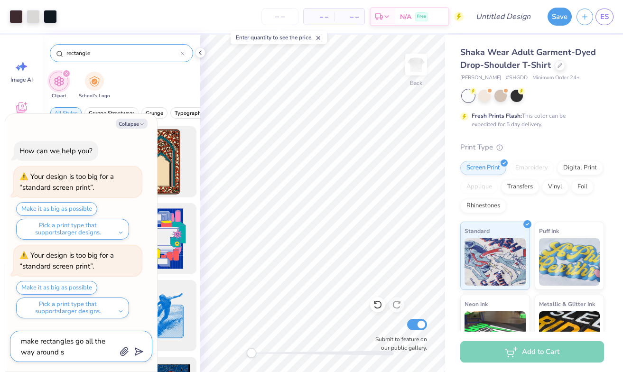
type textarea "x"
type textarea "make rectangles go all the way around sh"
type textarea "x"
type textarea "make rectangles go all the way around shi"
type textarea "x"
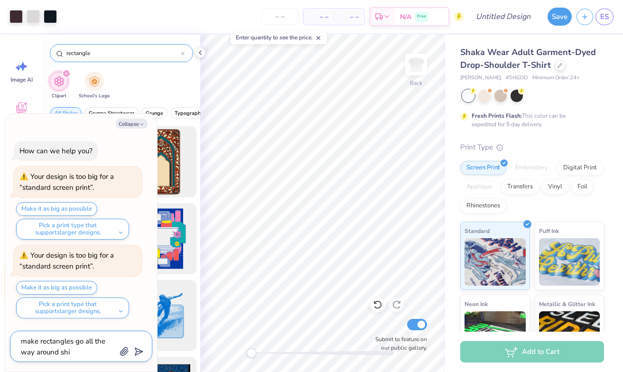
type textarea "make rectangles go all the way around shir"
type textarea "x"
type textarea "make rectangles go all the way around shirt"
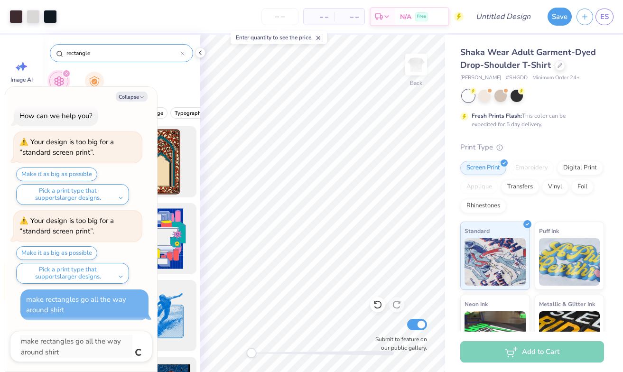
type textarea "x"
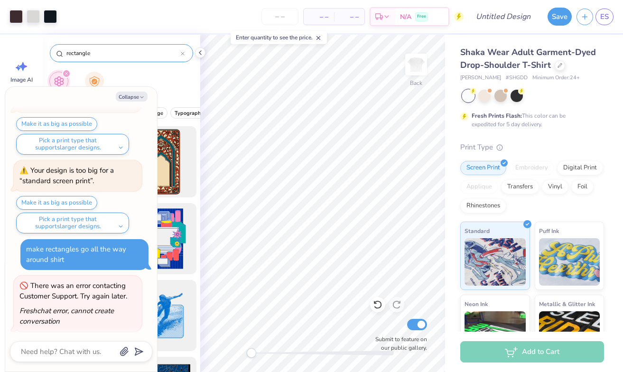
type textarea "x"
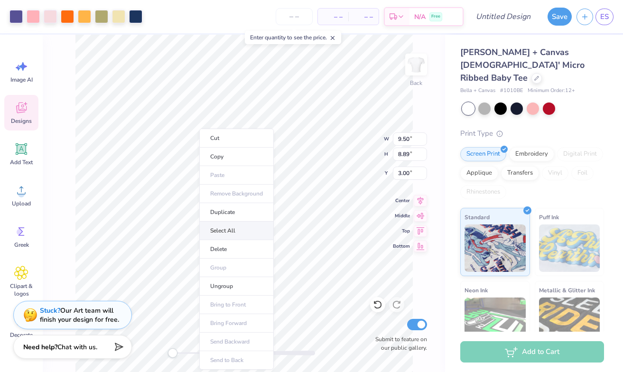
click at [223, 234] on li "Select All" at bounding box center [236, 231] width 74 height 19
